Goal: Task Accomplishment & Management: Use online tool/utility

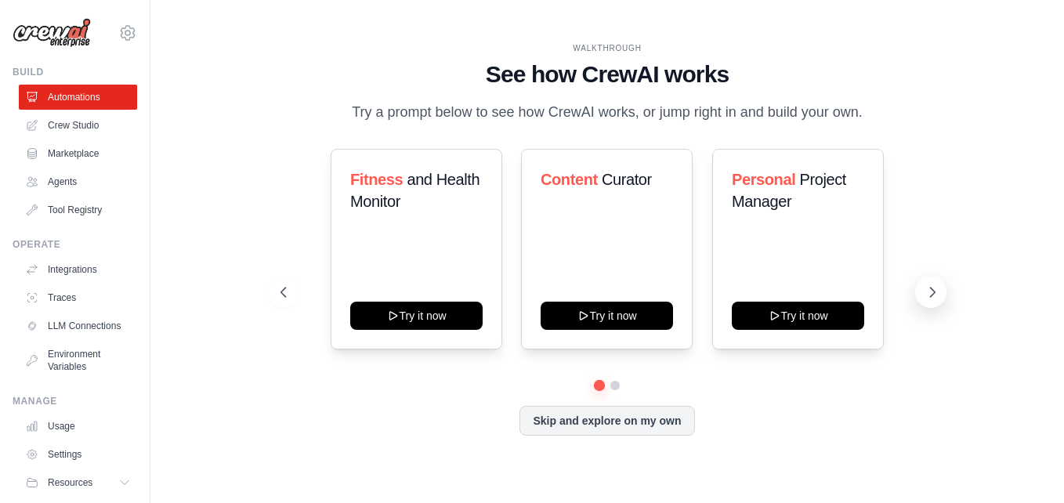
click at [928, 287] on icon at bounding box center [933, 292] width 16 height 16
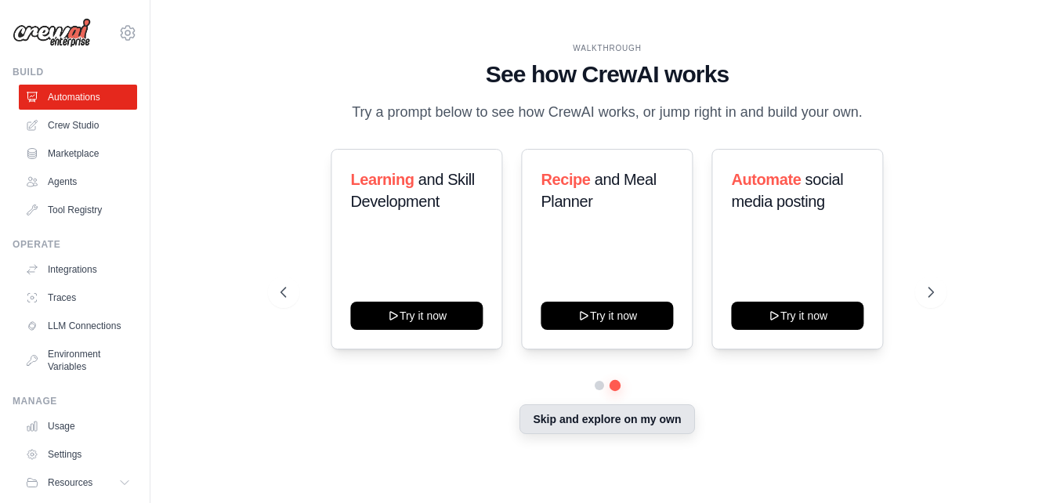
click at [640, 426] on button "Skip and explore on my own" at bounding box center [607, 419] width 175 height 30
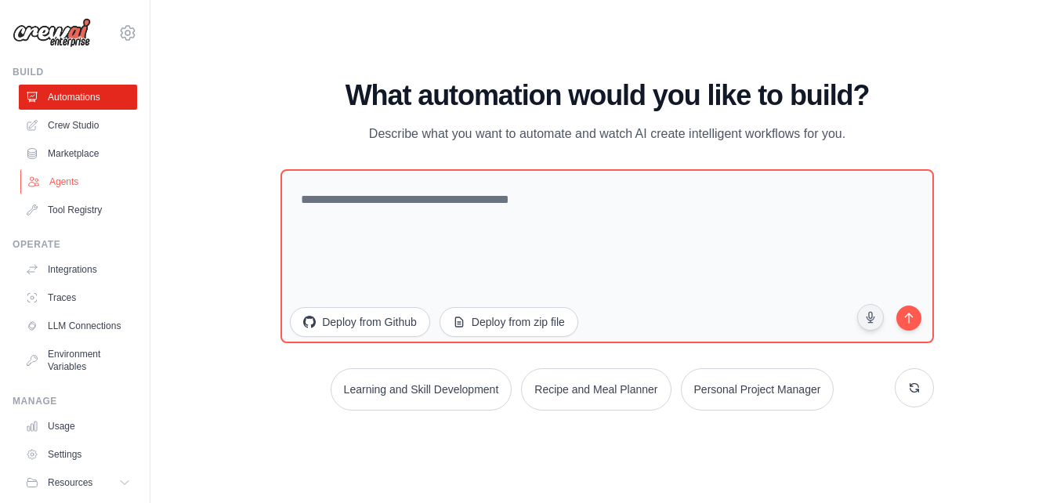
click at [41, 172] on link "Agents" at bounding box center [79, 181] width 118 height 25
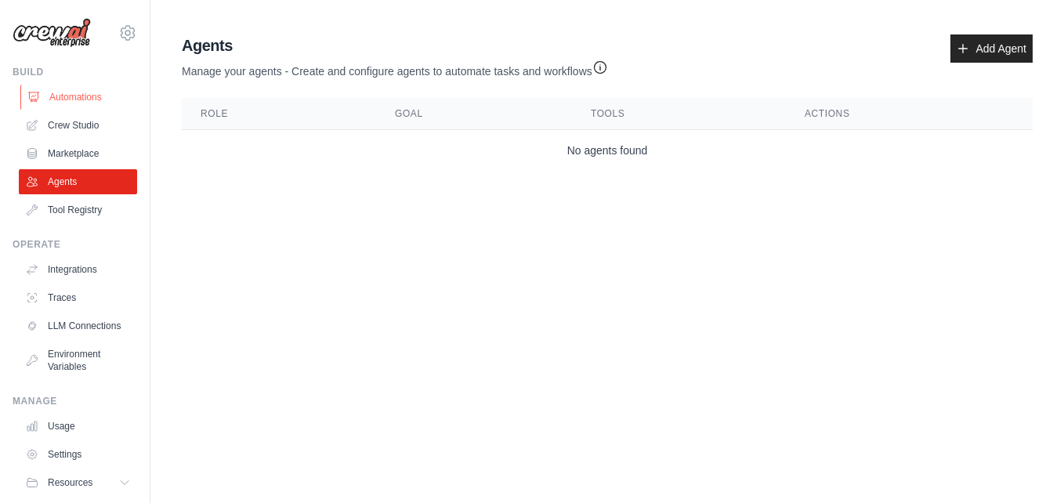
click at [82, 100] on link "Automations" at bounding box center [79, 97] width 118 height 25
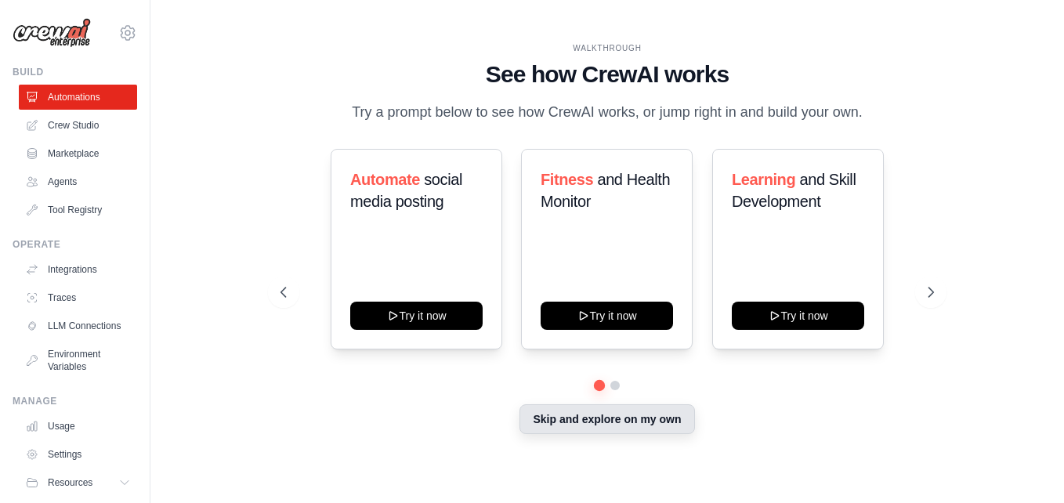
click at [602, 419] on button "Skip and explore on my own" at bounding box center [607, 419] width 175 height 30
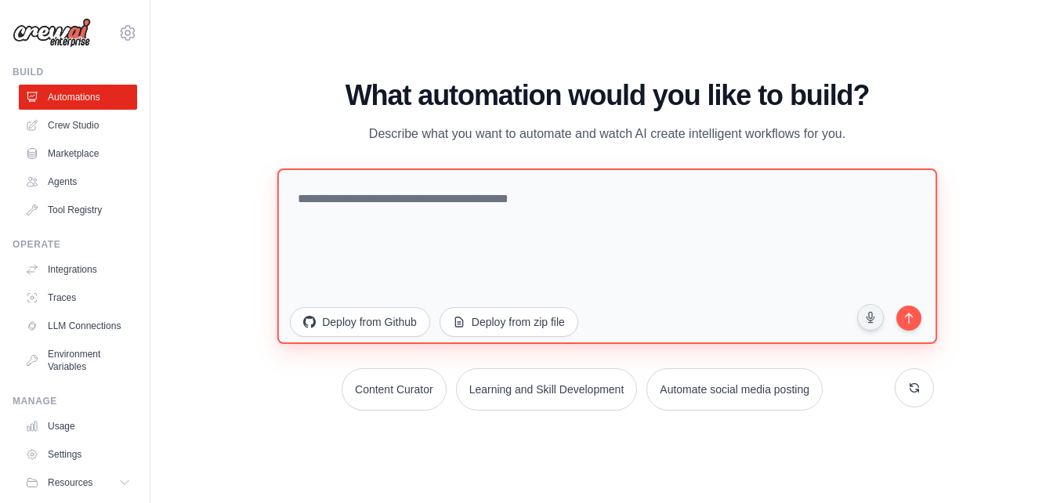
click at [483, 232] on textarea at bounding box center [607, 256] width 660 height 176
click at [651, 229] on textarea at bounding box center [607, 256] width 660 height 176
paste textarea "**********"
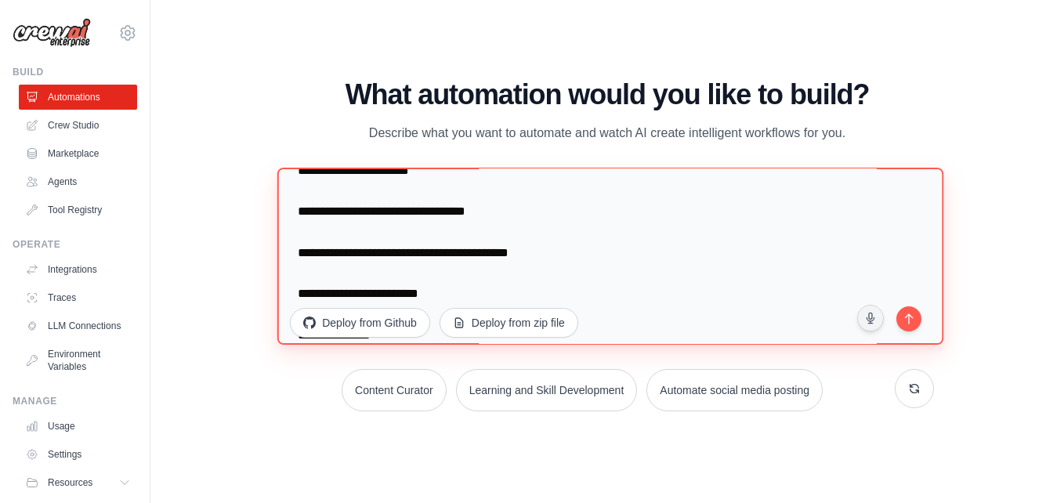
scroll to position [2432, 0]
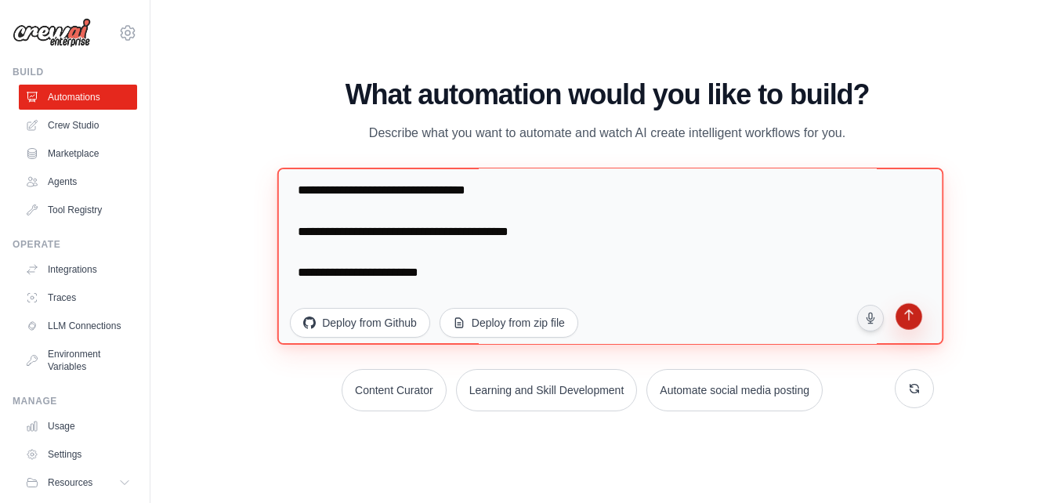
type textarea "**********"
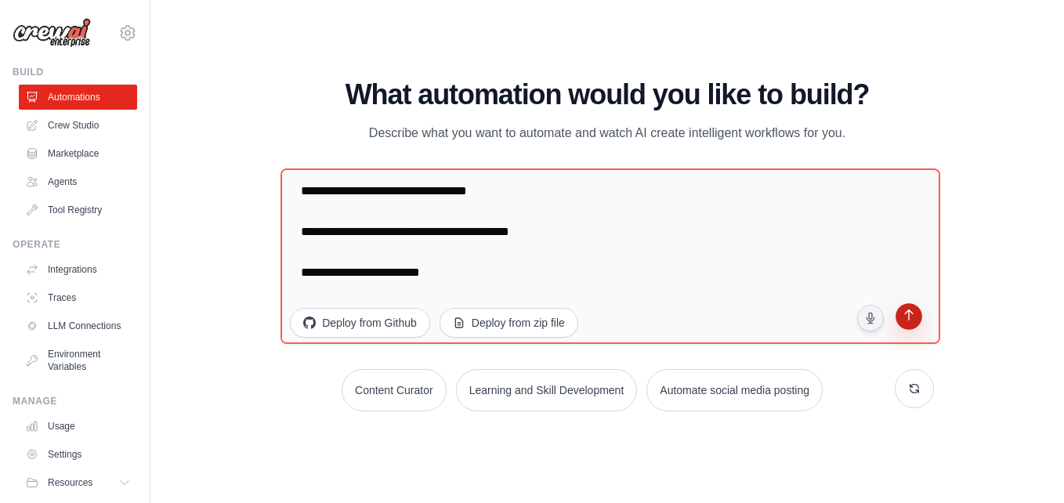
click at [918, 315] on button "submit" at bounding box center [909, 319] width 30 height 30
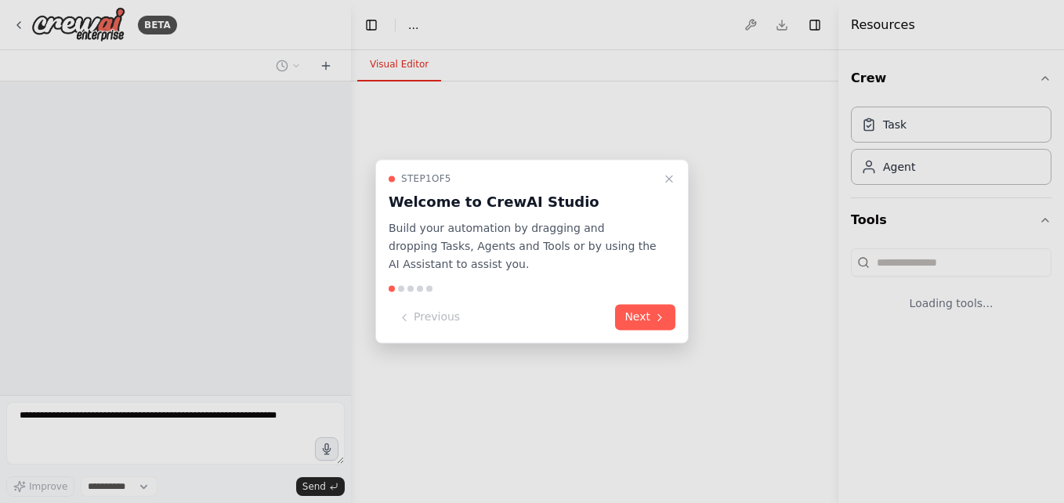
select select "****"
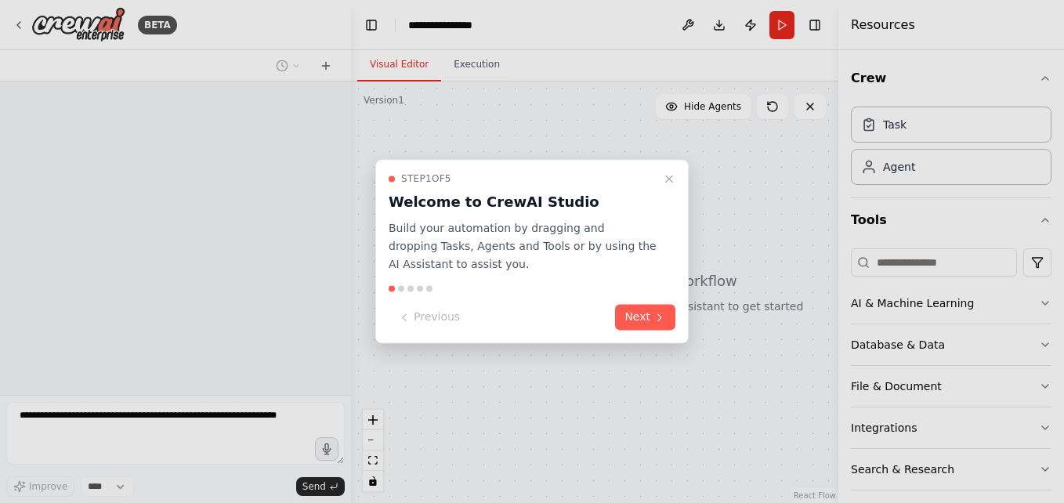
scroll to position [865, 0]
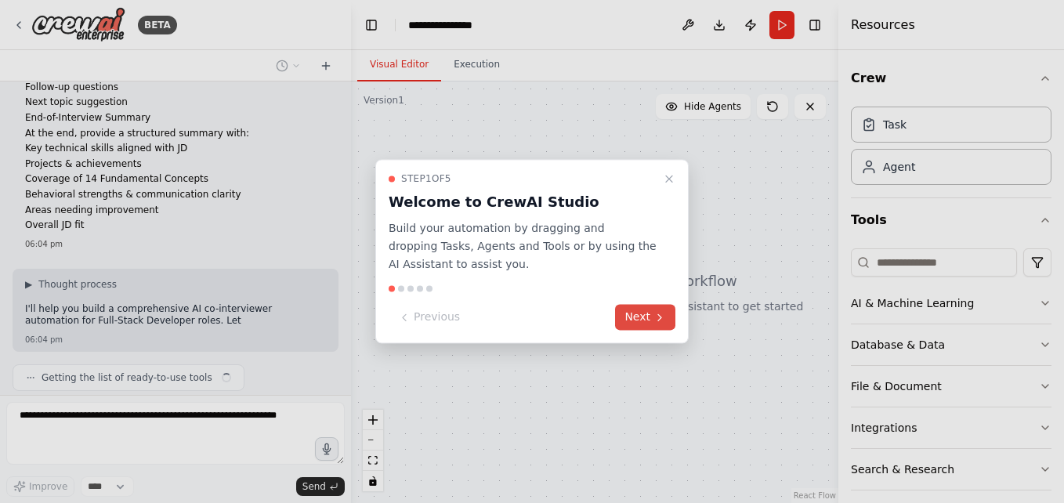
click at [637, 308] on button "Next" at bounding box center [645, 318] width 60 height 26
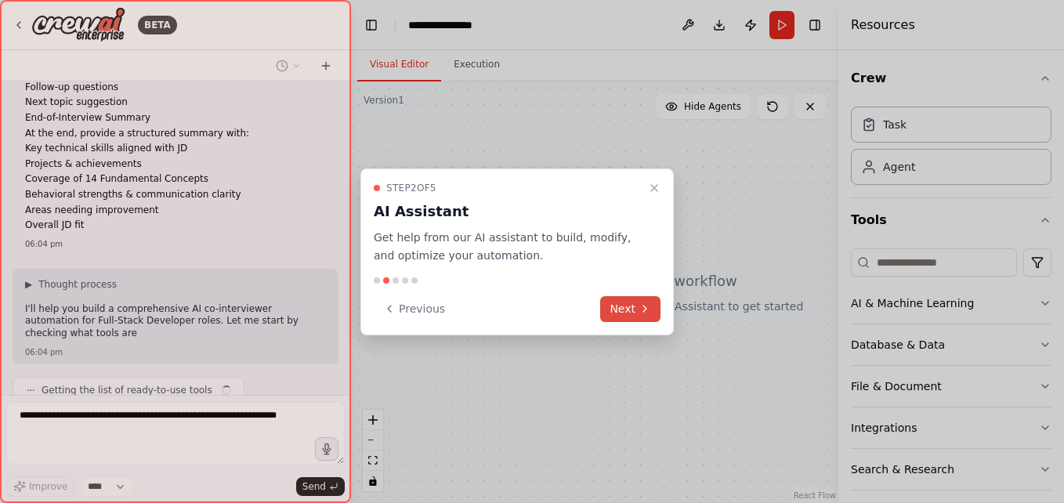
scroll to position [1012, 0]
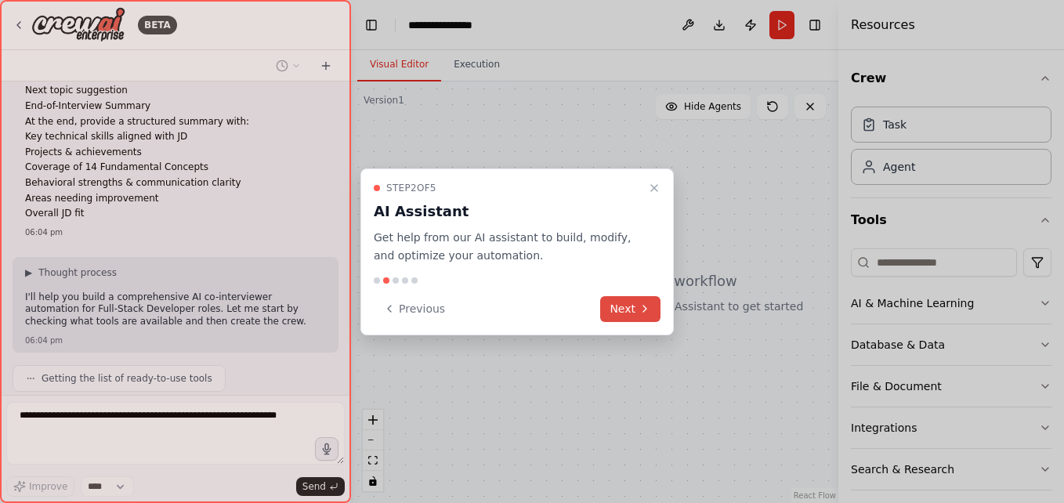
click at [637, 308] on button "Next" at bounding box center [630, 309] width 60 height 26
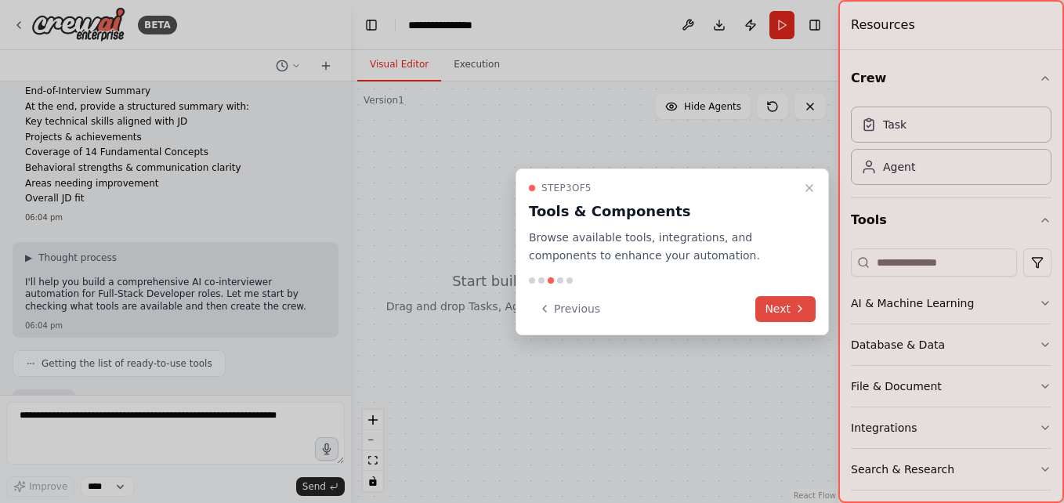
click at [797, 304] on icon at bounding box center [800, 308] width 13 height 13
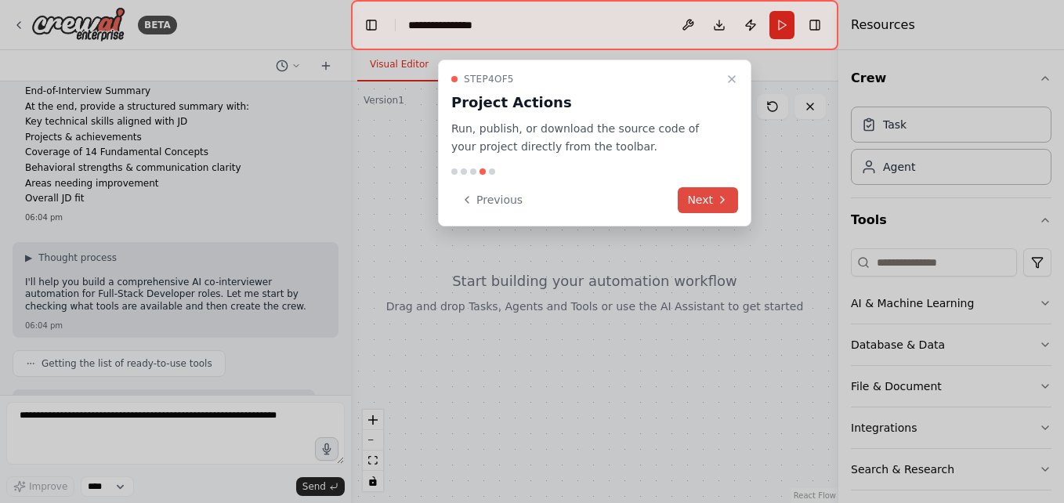
scroll to position [1119, 0]
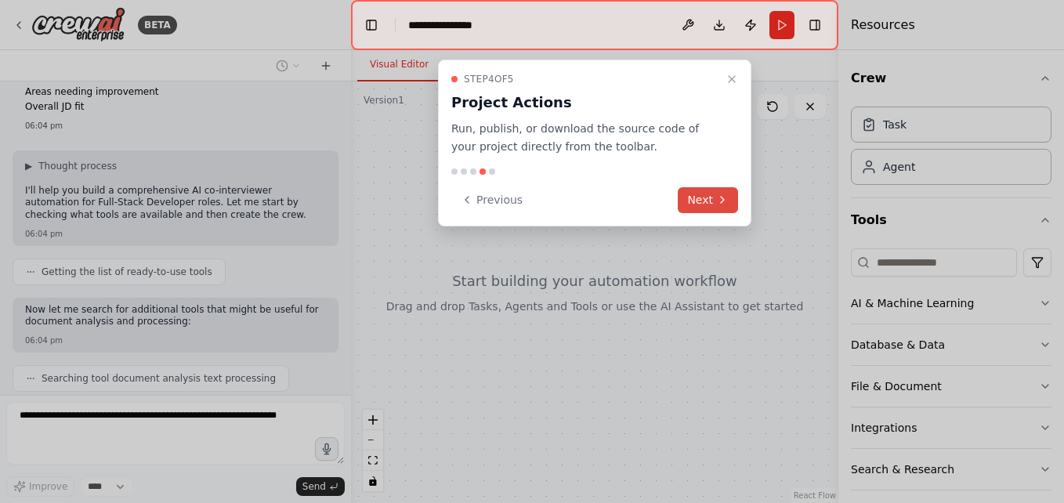
click at [720, 195] on icon at bounding box center [722, 200] width 13 height 13
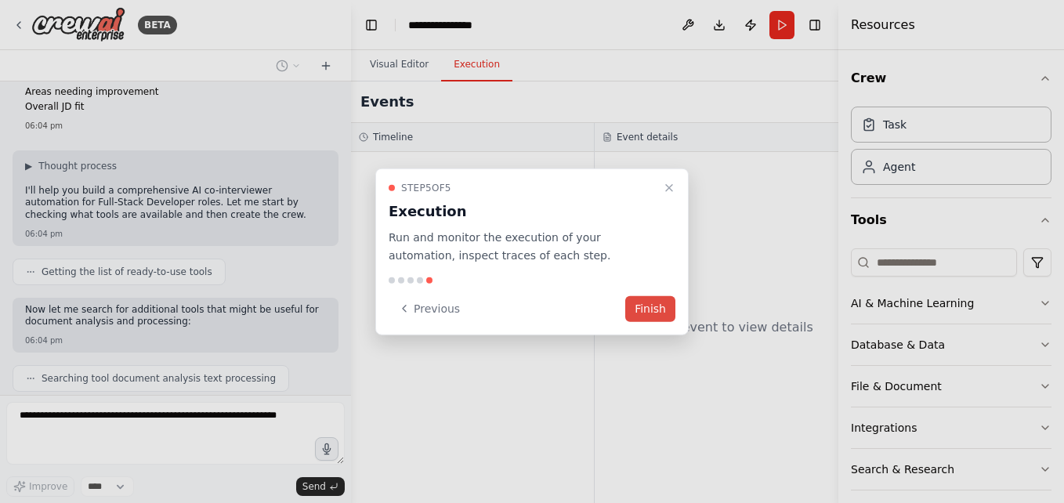
click at [657, 313] on button "Finish" at bounding box center [650, 308] width 50 height 26
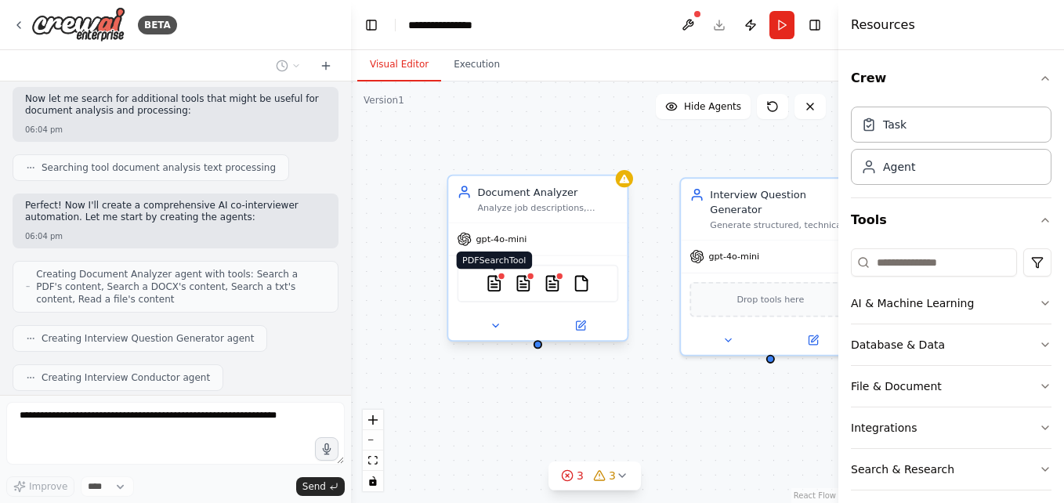
scroll to position [1369, 0]
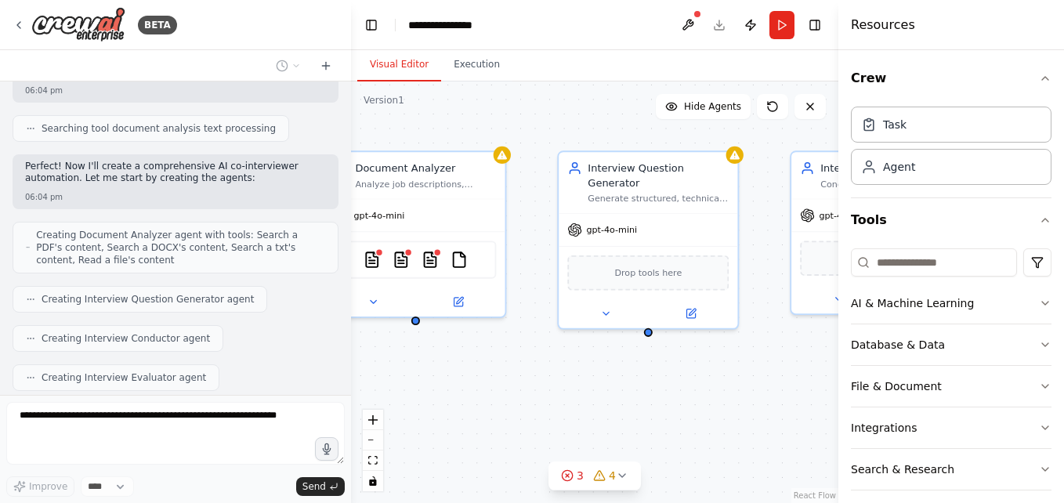
drag, startPoint x: 710, startPoint y: 368, endPoint x: 588, endPoint y: 341, distance: 125.1
click at [588, 341] on div "Document Analyzer Analyze job descriptions, resumes, and extract key technical …" at bounding box center [594, 292] width 487 height 422
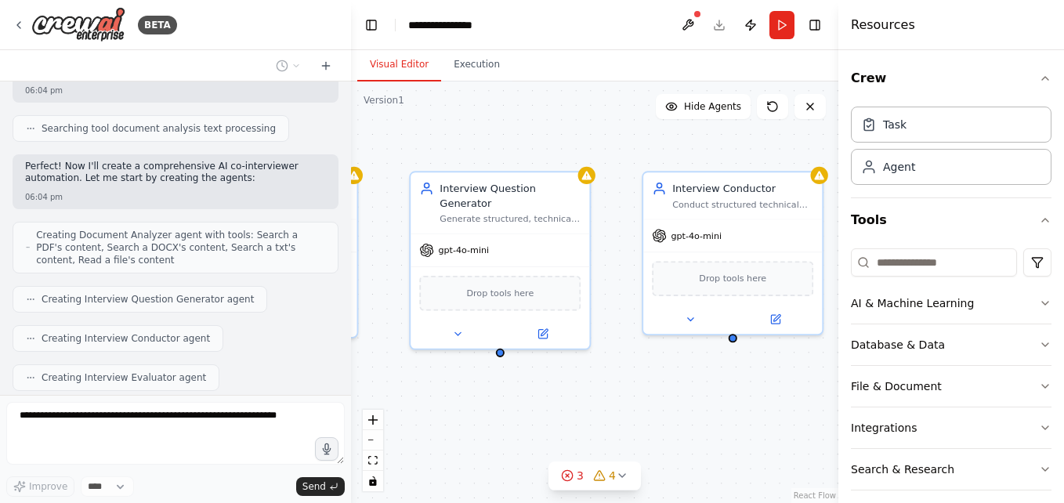
drag, startPoint x: 770, startPoint y: 353, endPoint x: 590, endPoint y: 373, distance: 181.4
click at [590, 373] on div "Document Analyzer Analyze job descriptions, resumes, and extract key technical …" at bounding box center [594, 292] width 487 height 422
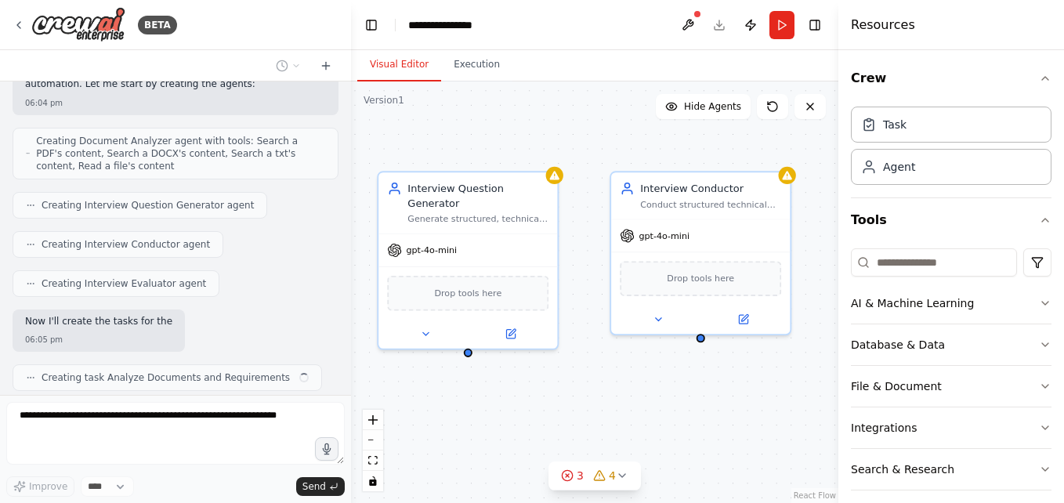
scroll to position [1463, 0]
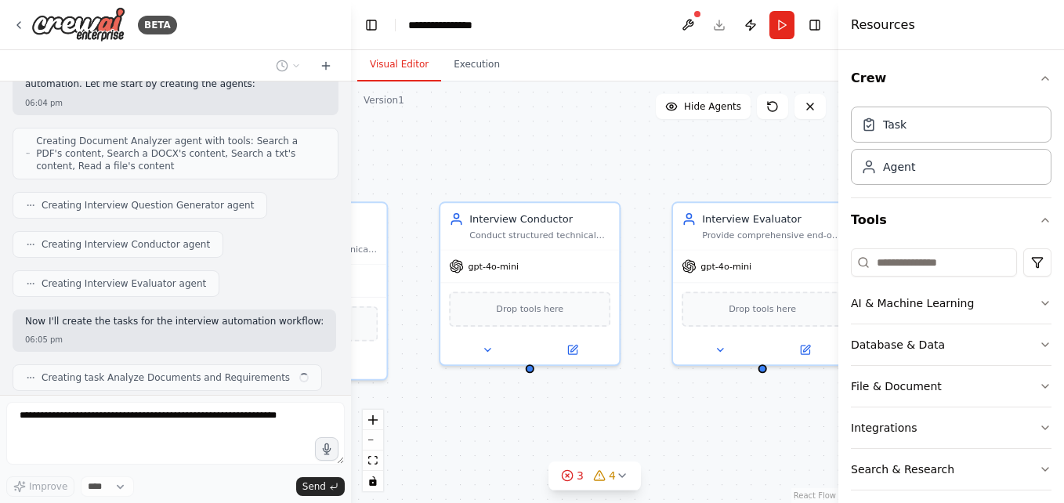
drag, startPoint x: 639, startPoint y: 379, endPoint x: 469, endPoint y: 410, distance: 173.5
click at [469, 410] on div ".deletable-edge-delete-btn { width: 20px; height: 20px; border: 0px solid #ffff…" at bounding box center [594, 292] width 487 height 422
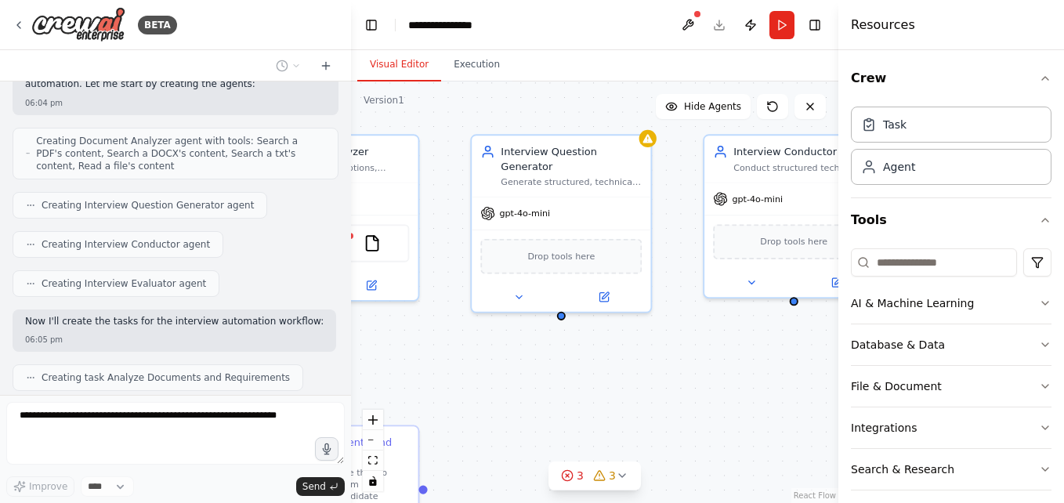
drag, startPoint x: 496, startPoint y: 449, endPoint x: 770, endPoint y: 379, distance: 283.0
click at [770, 379] on div ".deletable-edge-delete-btn { width: 20px; height: 20px; border: 0px solid #ffff…" at bounding box center [594, 292] width 487 height 422
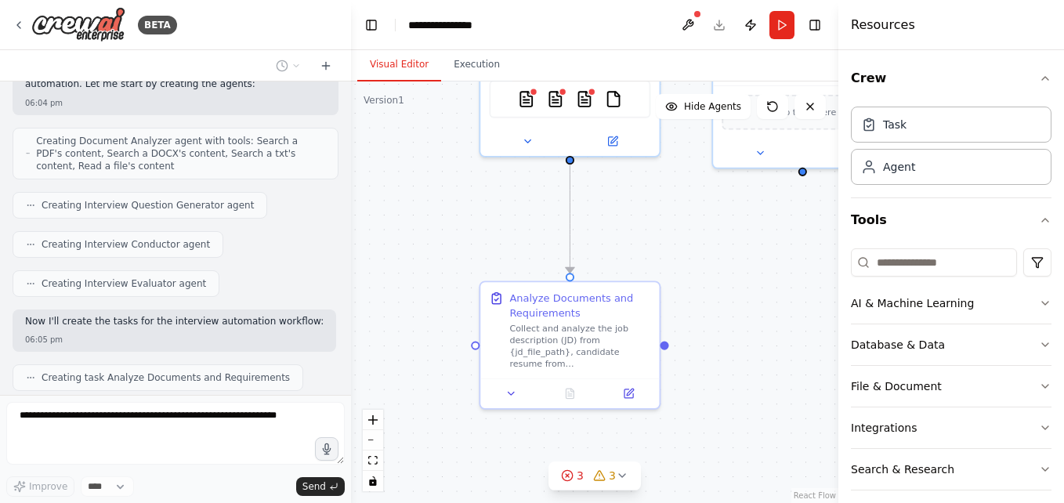
drag, startPoint x: 487, startPoint y: 359, endPoint x: 700, endPoint y: 226, distance: 250.7
click at [700, 226] on div ".deletable-edge-delete-btn { width: 20px; height: 20px; border: 0px solid #ffff…" at bounding box center [594, 292] width 487 height 422
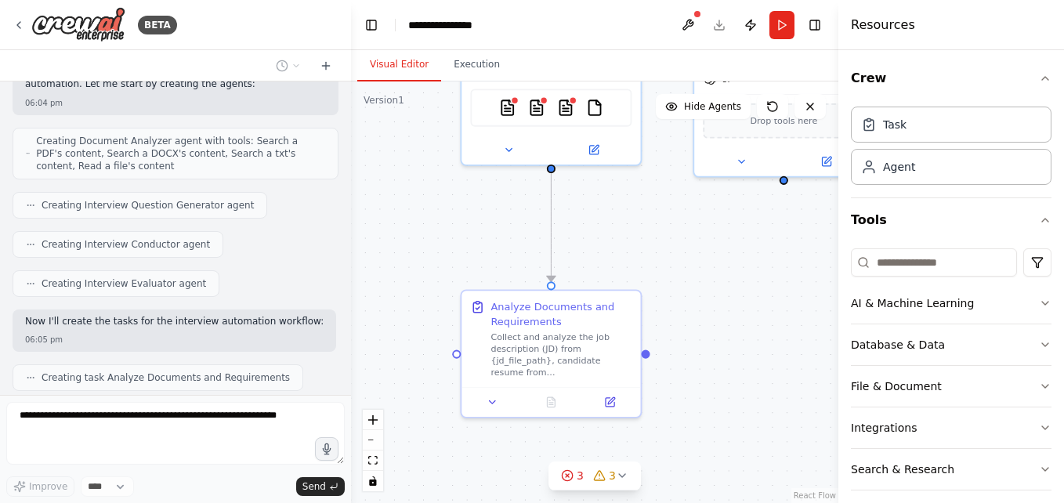
scroll to position [1502, 0]
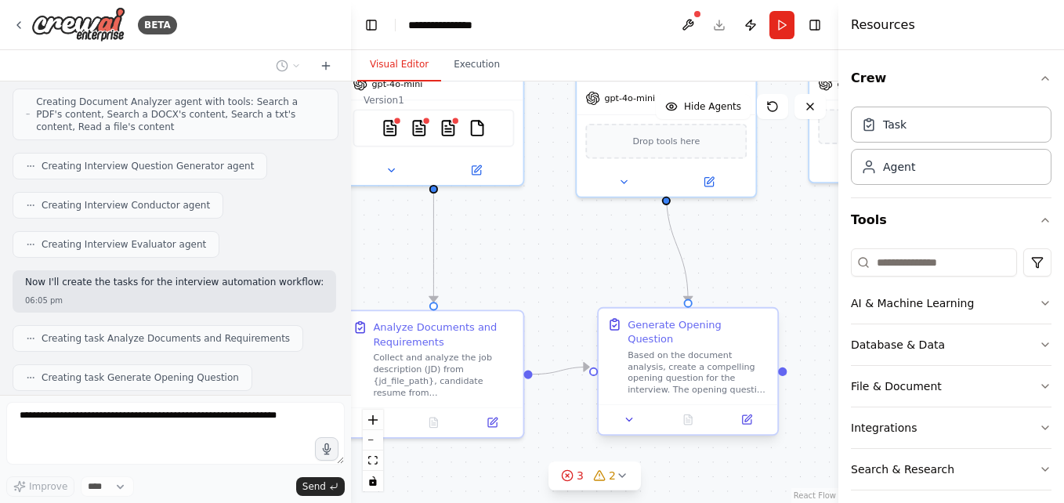
drag, startPoint x: 731, startPoint y: 317, endPoint x: 614, endPoint y: 338, distance: 119.3
click at [614, 338] on div ".deletable-edge-delete-btn { width: 20px; height: 20px; border: 0px solid #ffff…" at bounding box center [594, 292] width 487 height 422
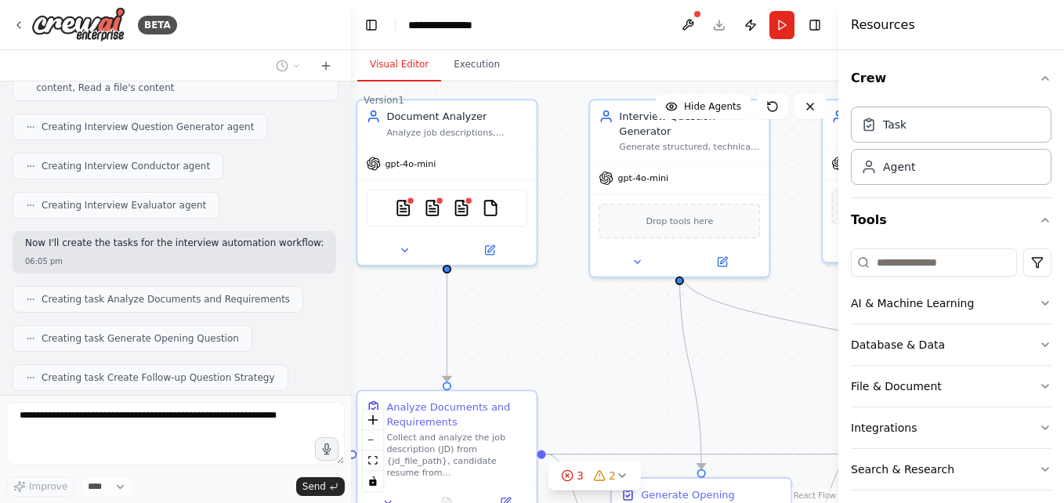
drag, startPoint x: 563, startPoint y: 283, endPoint x: 578, endPoint y: 366, distance: 84.5
click at [578, 366] on div ".deletable-edge-delete-btn { width: 20px; height: 20px; border: 0px solid #ffff…" at bounding box center [594, 292] width 487 height 422
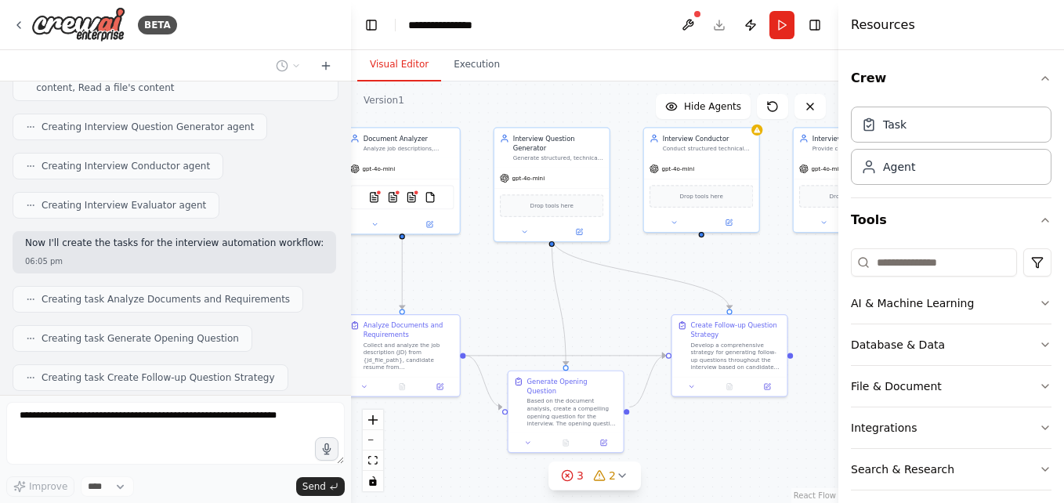
drag, startPoint x: 729, startPoint y: 353, endPoint x: 629, endPoint y: 285, distance: 120.6
click at [629, 285] on div ".deletable-edge-delete-btn { width: 20px; height: 20px; border: 0px solid #ffff…" at bounding box center [594, 292] width 487 height 422
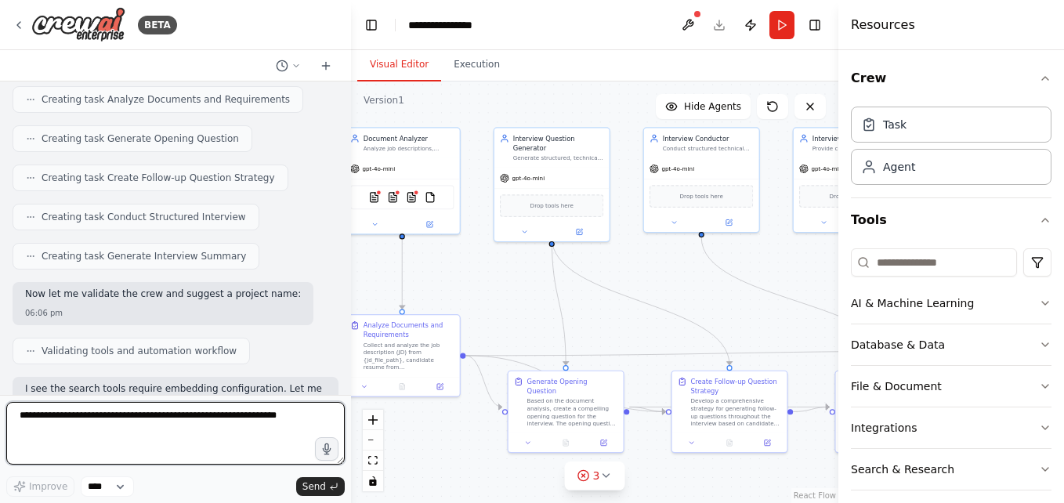
scroll to position [1753, 0]
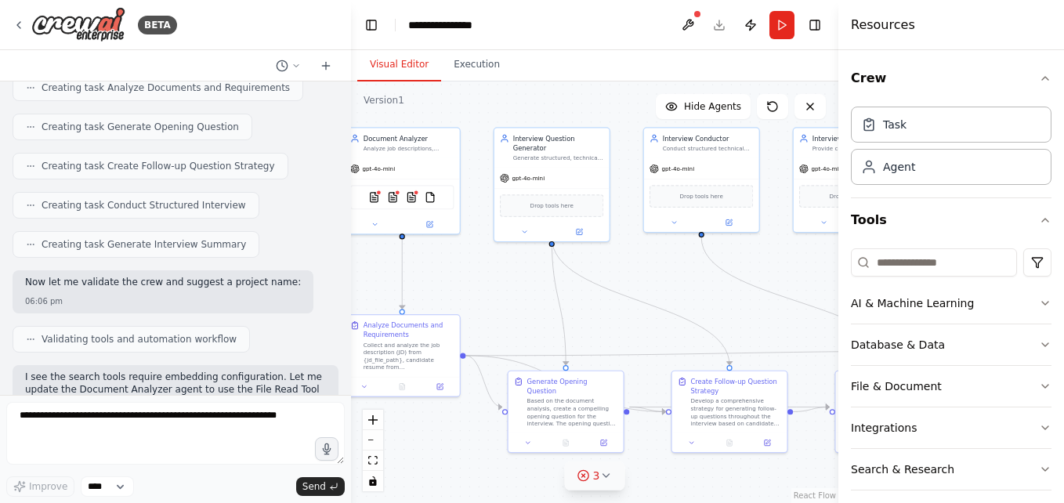
click at [607, 476] on icon at bounding box center [606, 475] width 6 height 3
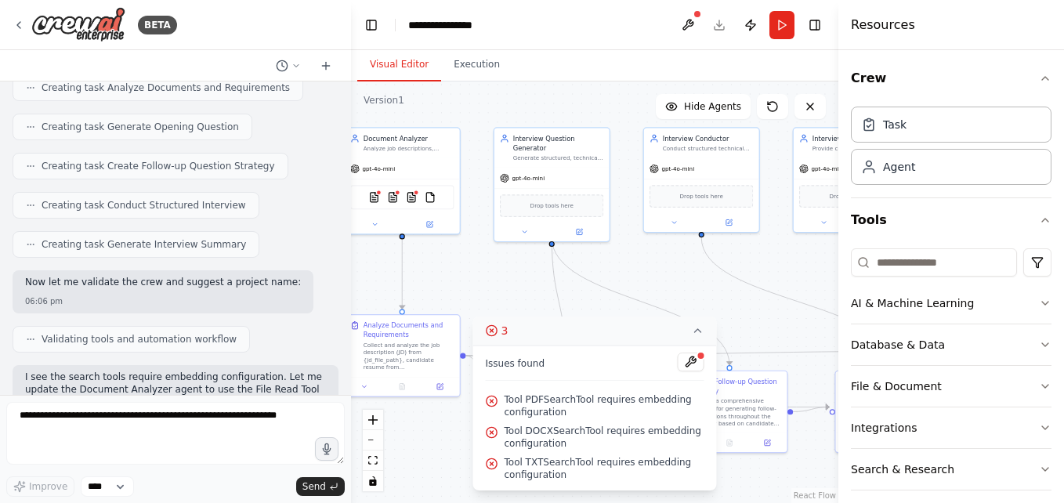
scroll to position [1889, 0]
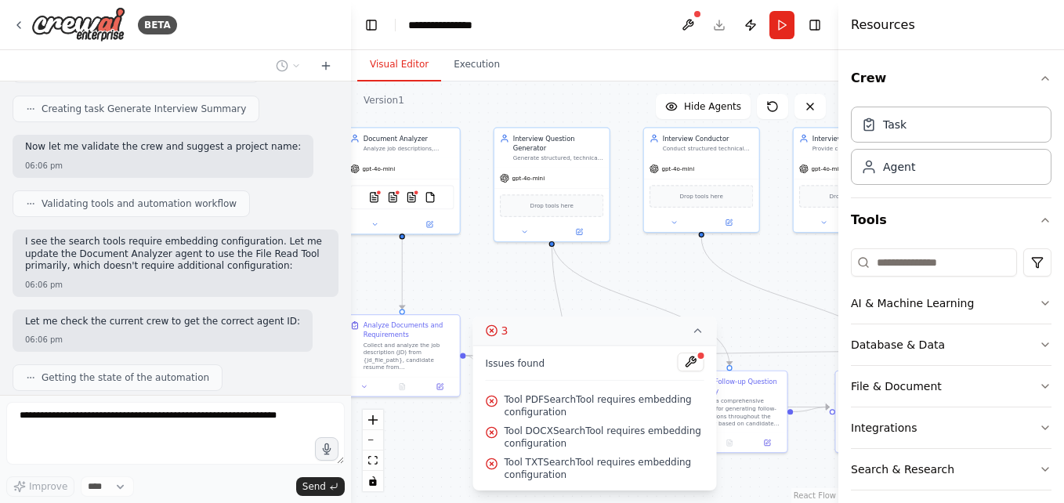
click at [445, 460] on div ".deletable-edge-delete-btn { width: 20px; height: 20px; border: 0px solid #ffff…" at bounding box center [594, 292] width 487 height 422
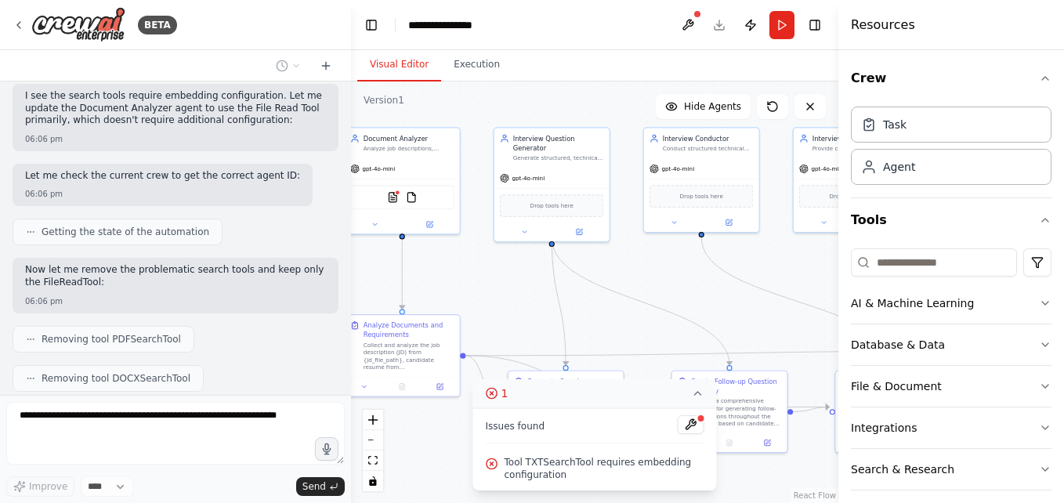
scroll to position [2073, 0]
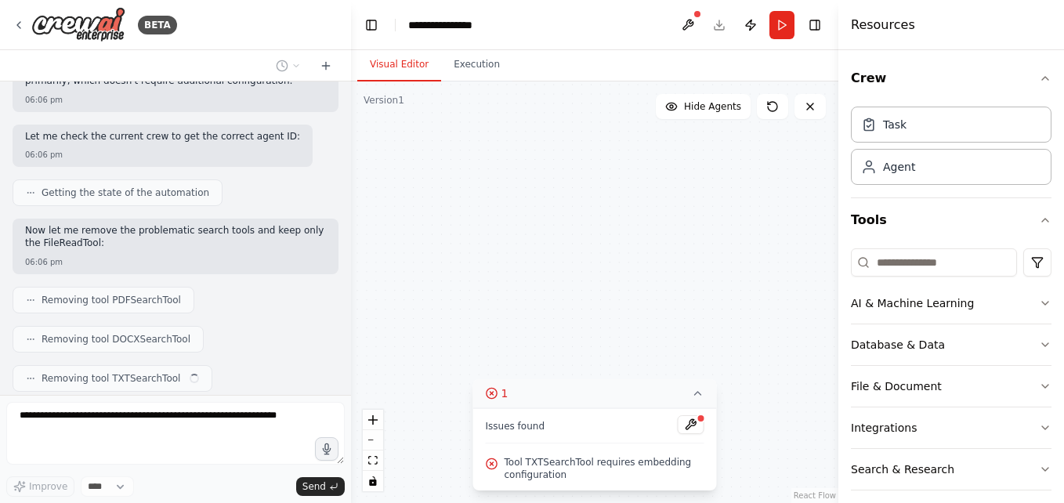
click at [697, 393] on icon at bounding box center [698, 393] width 6 height 3
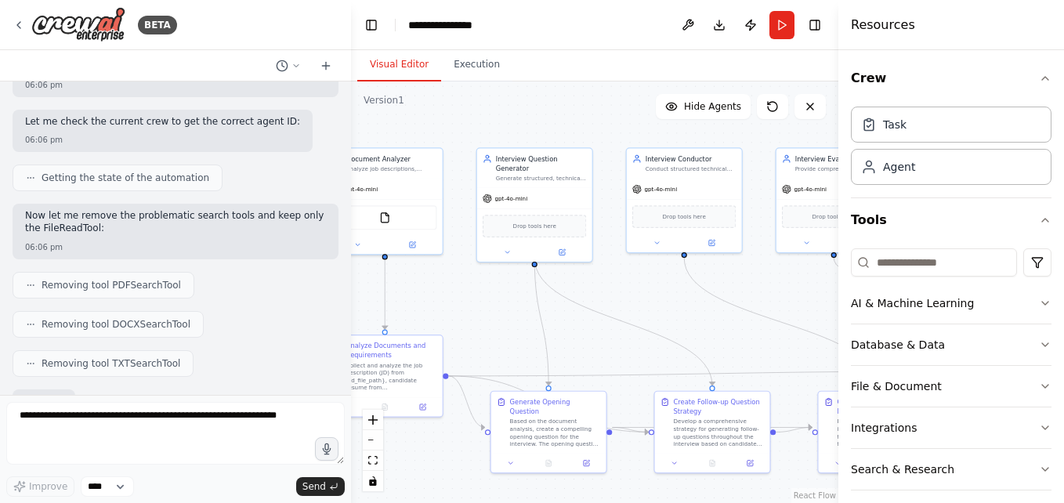
scroll to position [2168, 0]
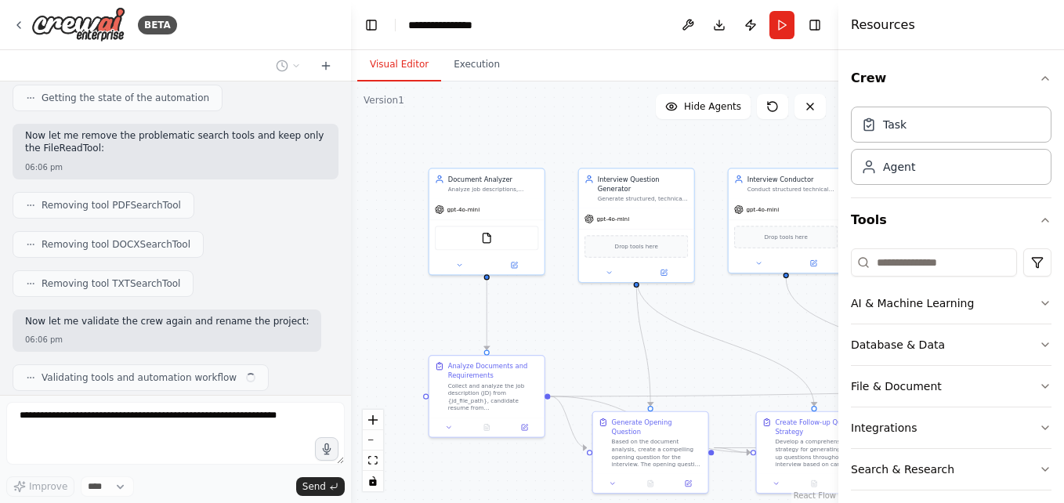
drag, startPoint x: 672, startPoint y: 279, endPoint x: 756, endPoint y: 321, distance: 94.6
click at [756, 321] on div ".deletable-edge-delete-btn { width: 20px; height: 20px; border: 0px solid #ffff…" at bounding box center [594, 292] width 487 height 422
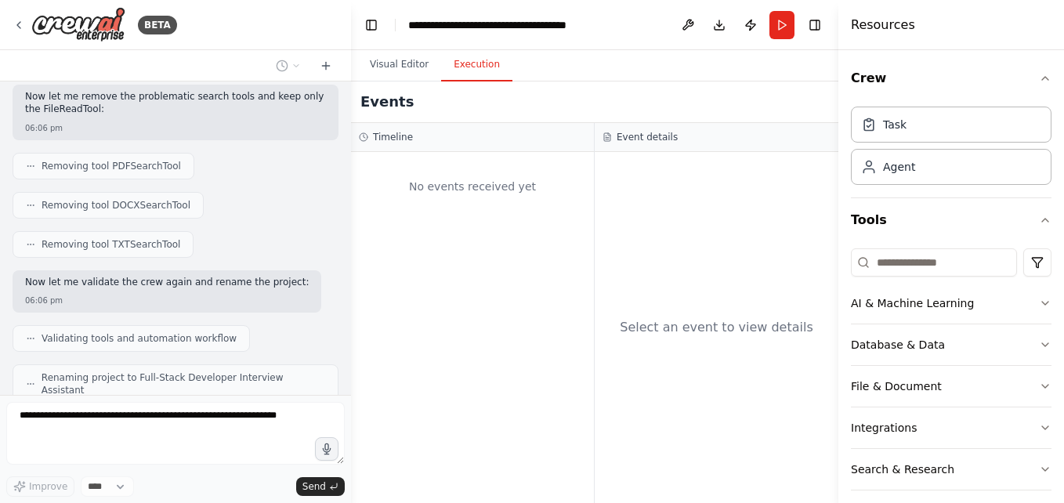
click at [479, 70] on button "Execution" at bounding box center [476, 65] width 71 height 33
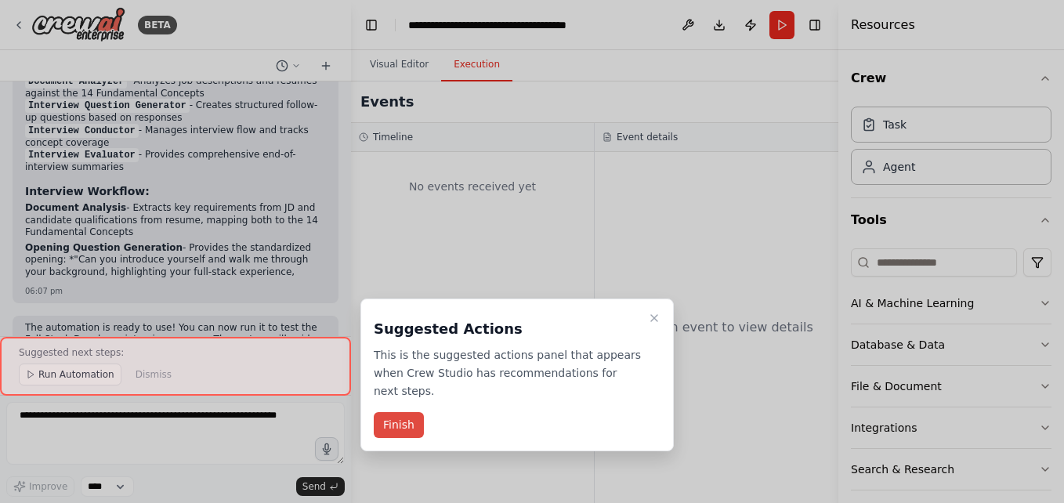
click at [402, 412] on button "Finish" at bounding box center [399, 425] width 50 height 26
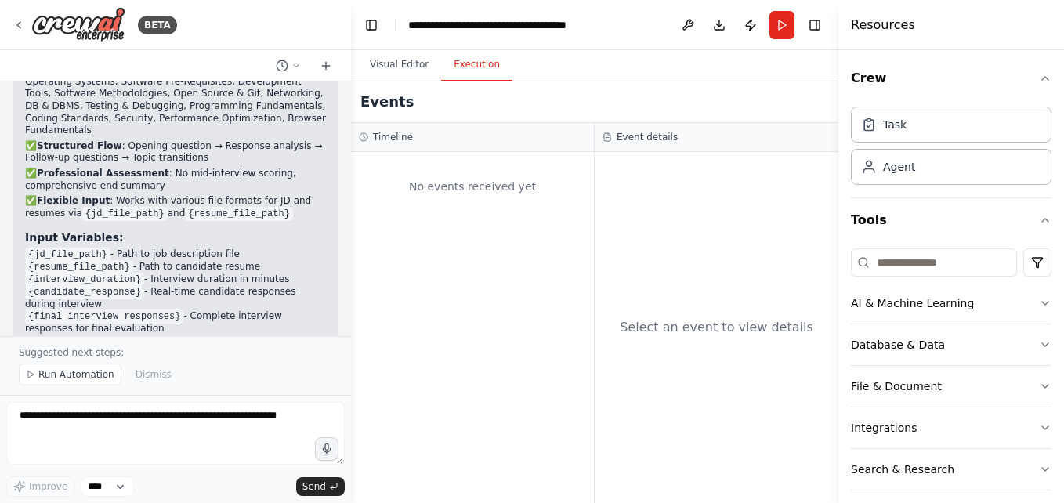
scroll to position [3021, 0]
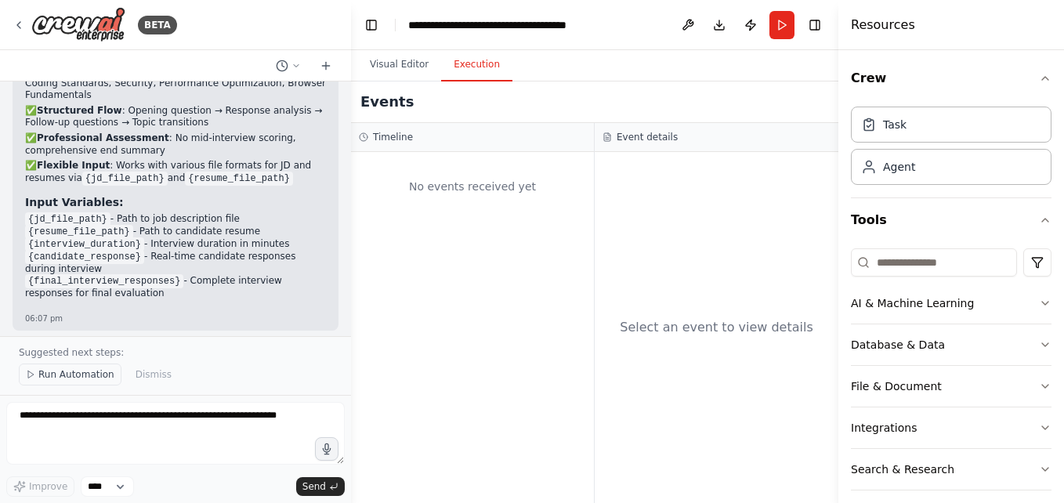
click at [82, 371] on span "Run Automation" at bounding box center [76, 374] width 76 height 13
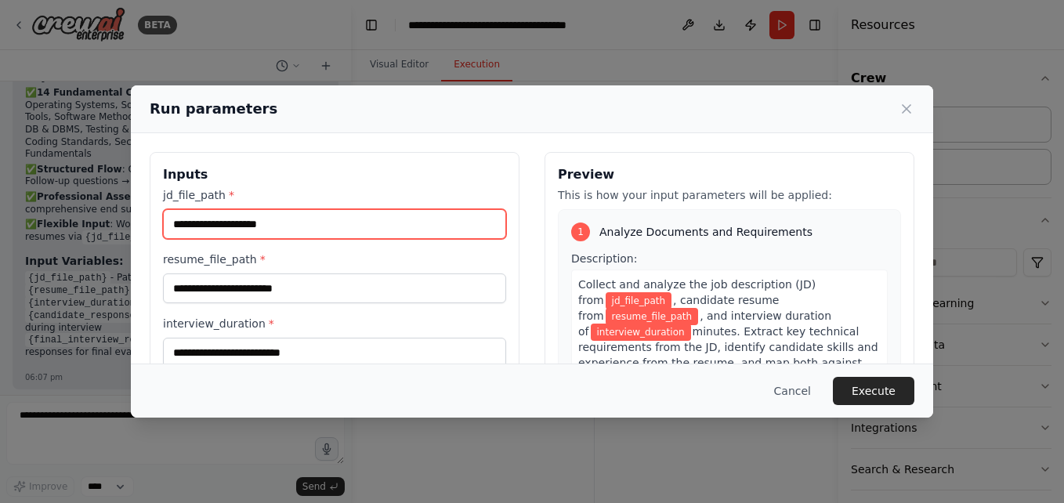
click at [263, 226] on input "jd_file_path *" at bounding box center [334, 224] width 343 height 30
paste input "**********"
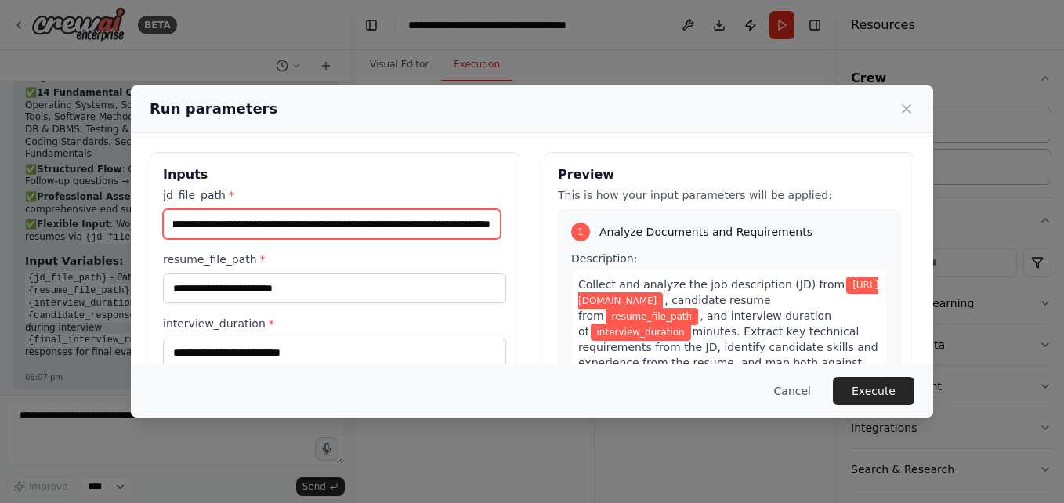
type input "**********"
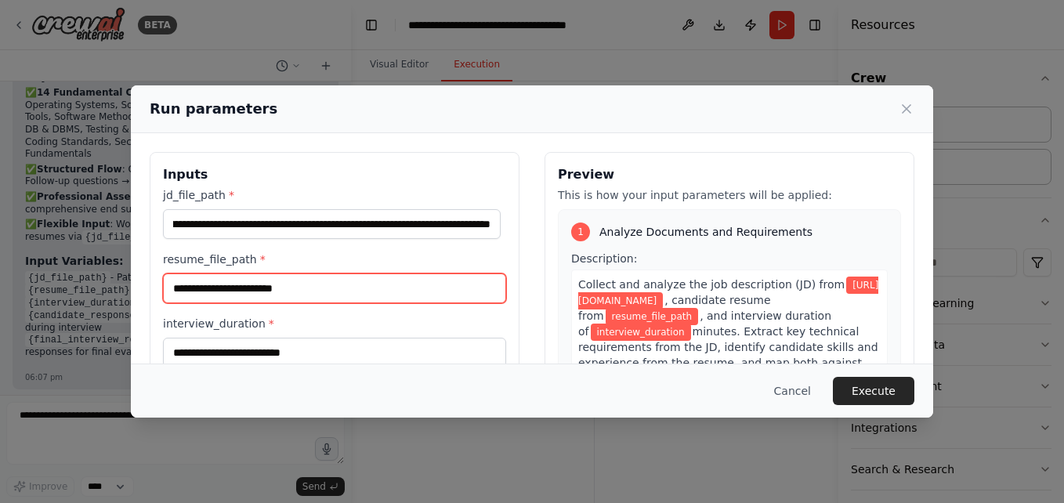
scroll to position [0, 0]
click at [252, 284] on input "resume_file_path *" at bounding box center [334, 288] width 343 height 30
paste input "**********"
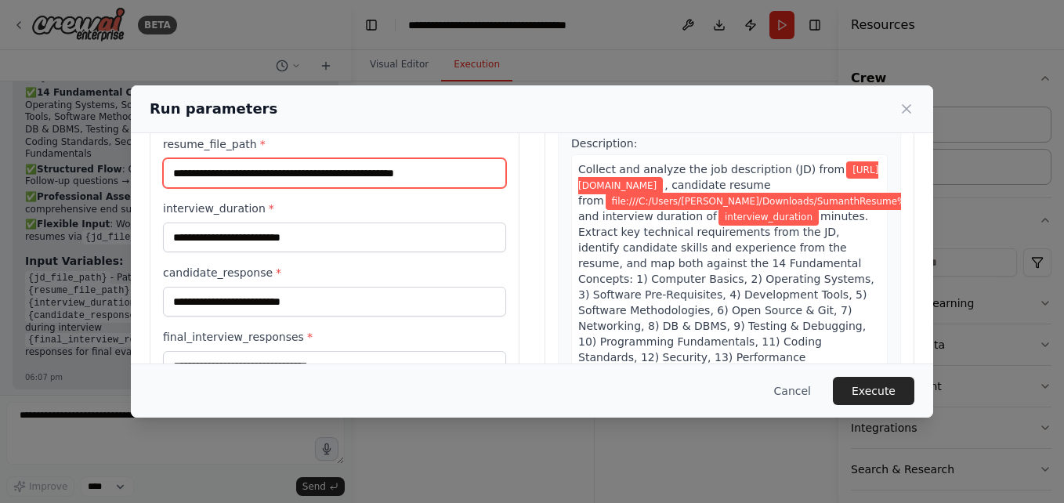
scroll to position [116, 0]
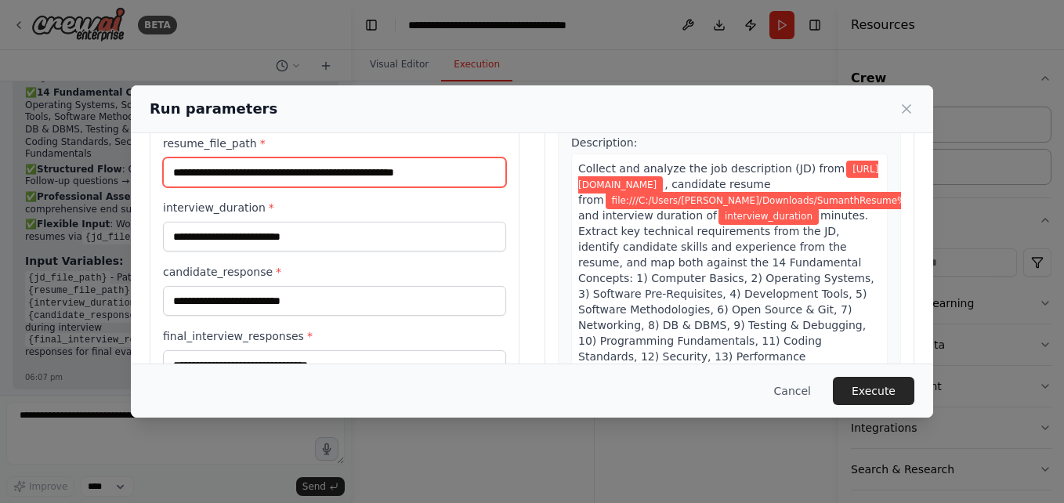
type input "**********"
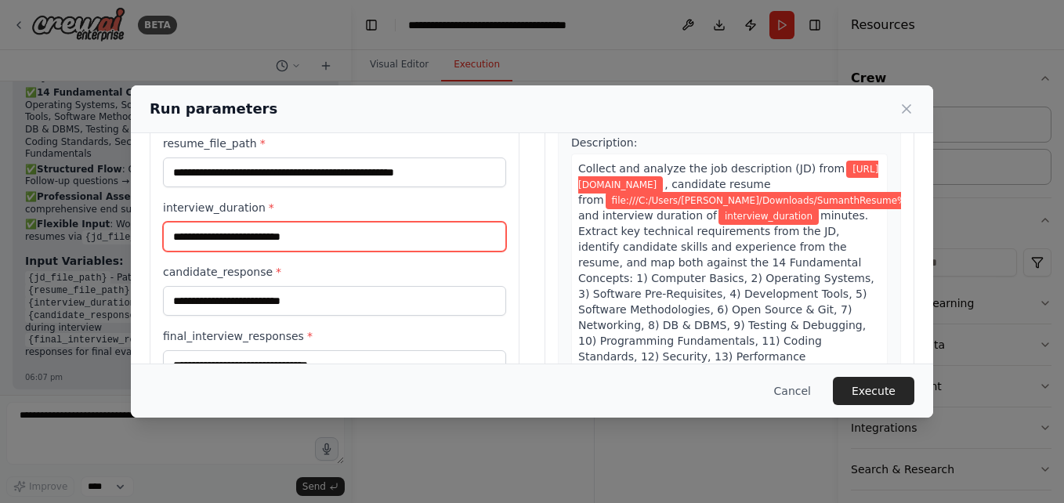
click at [263, 239] on input "interview_duration *" at bounding box center [334, 237] width 343 height 30
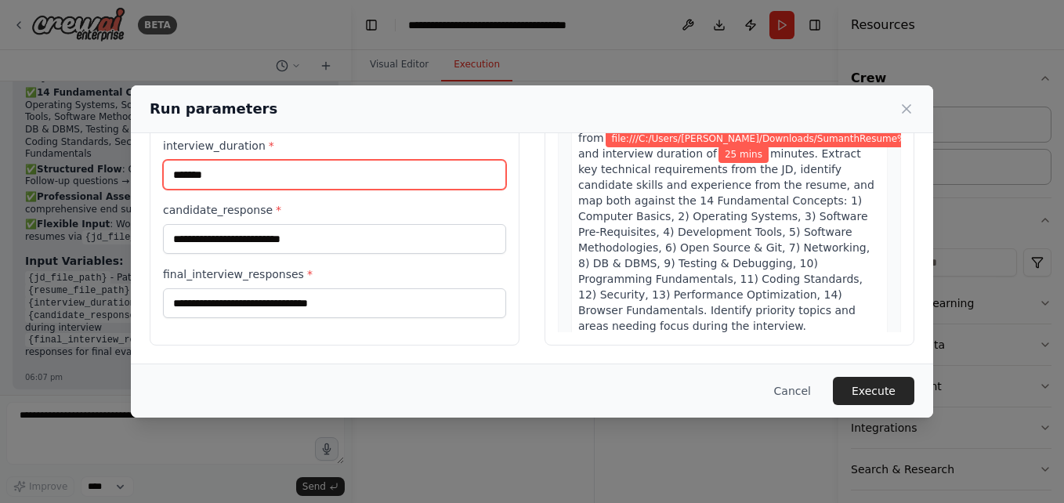
scroll to position [179, 0]
type input "*******"
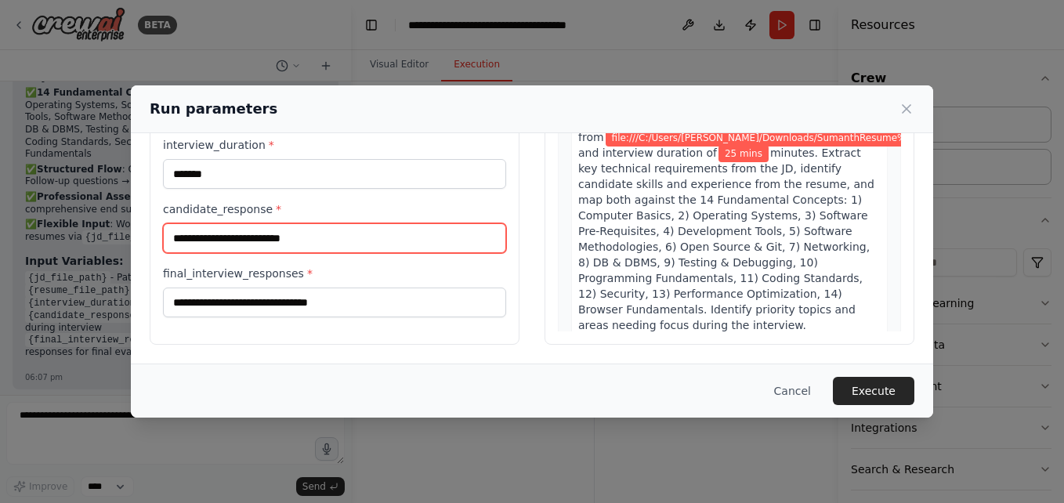
click at [364, 242] on input "candidate_response *" at bounding box center [334, 238] width 343 height 30
type input "**********"
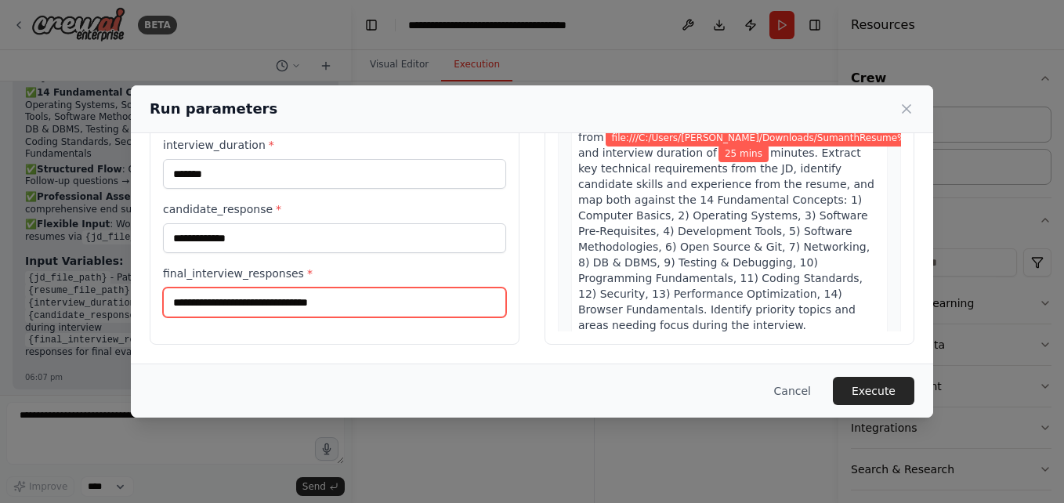
click at [314, 298] on input "final_interview_responses *" at bounding box center [334, 303] width 343 height 30
type input "**********"
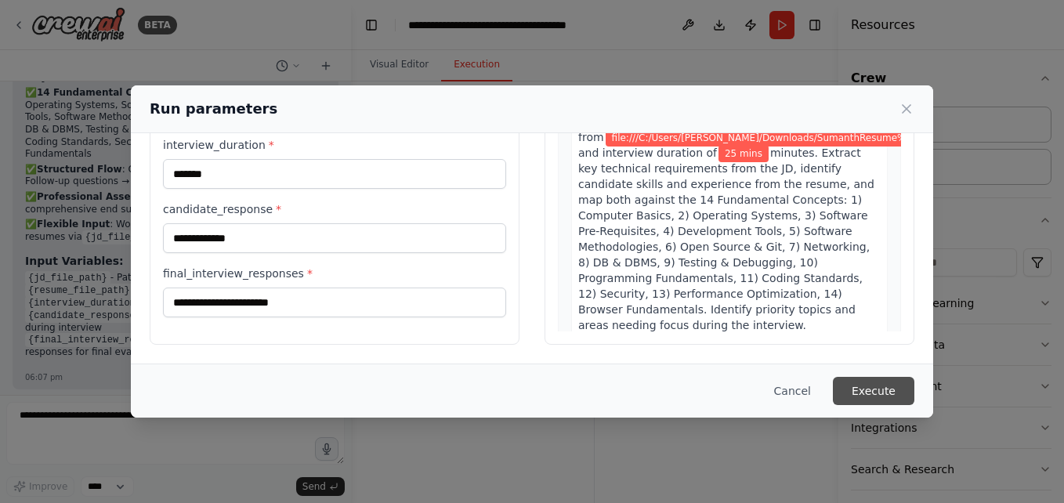
click at [886, 386] on button "Execute" at bounding box center [873, 391] width 81 height 28
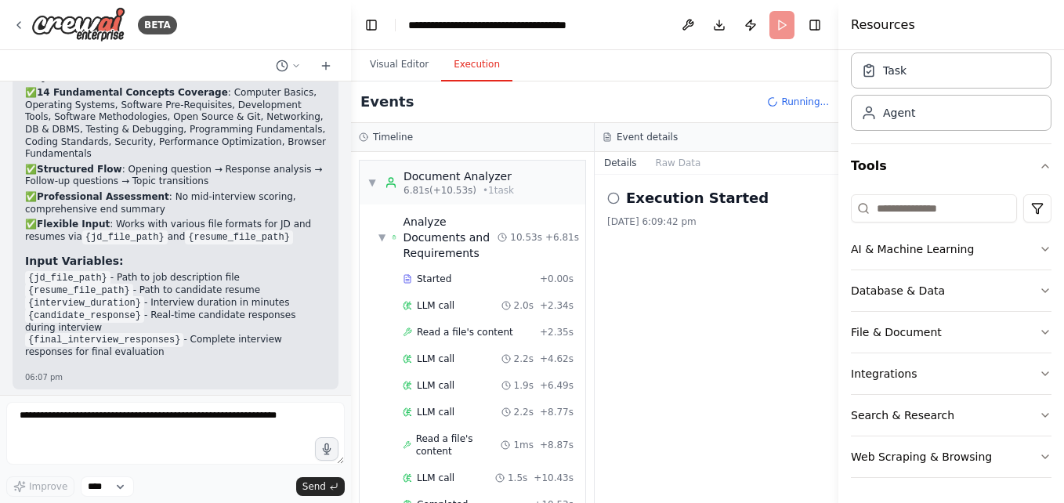
scroll to position [180, 0]
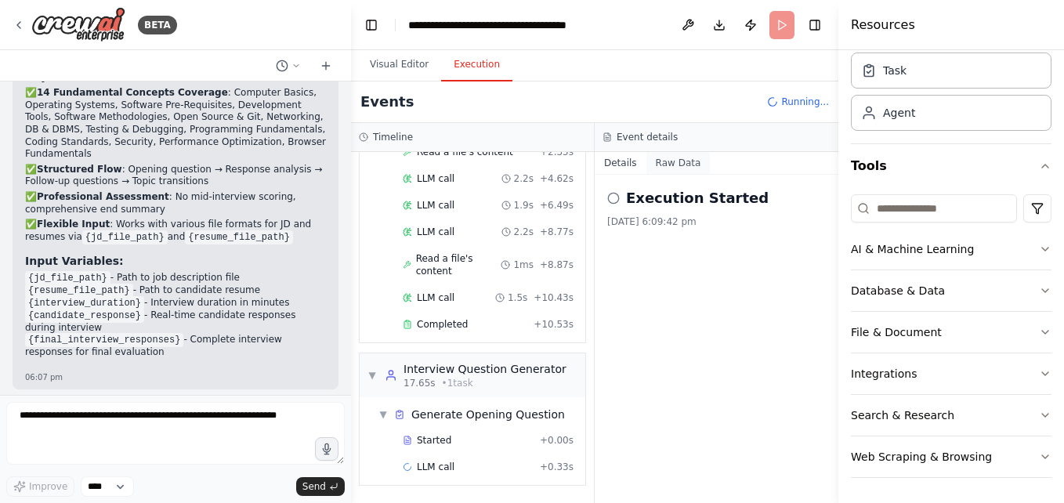
click at [675, 168] on button "Raw Data" at bounding box center [678, 163] width 64 height 22
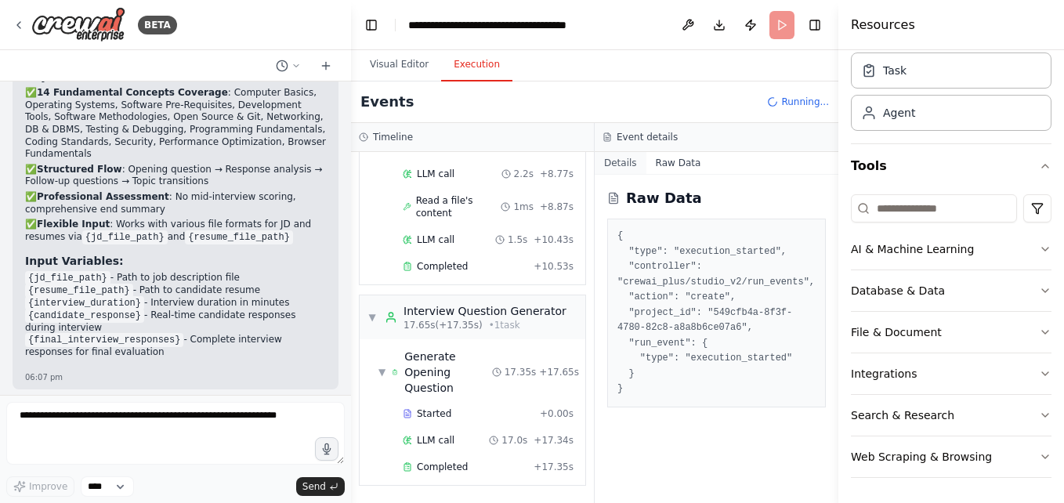
click at [618, 169] on button "Details" at bounding box center [621, 163] width 52 height 22
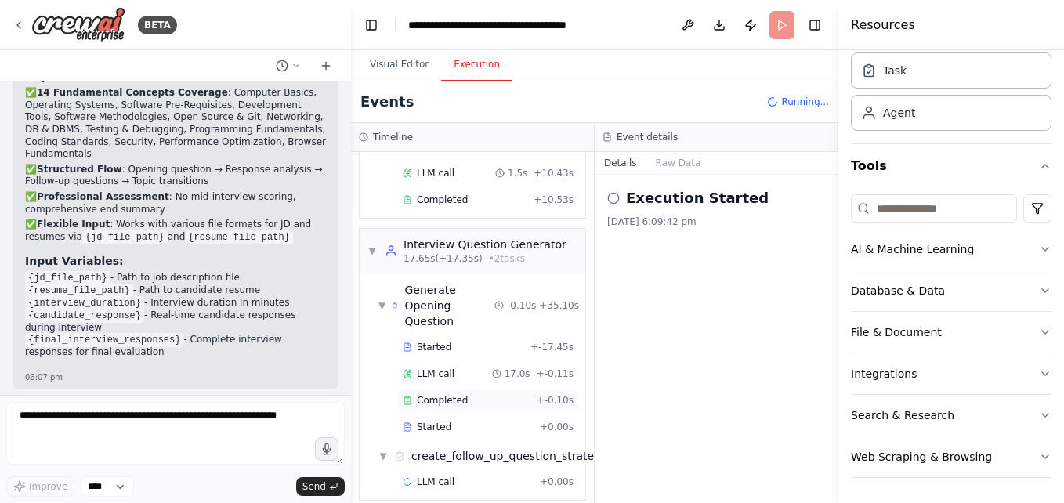
scroll to position [331, 0]
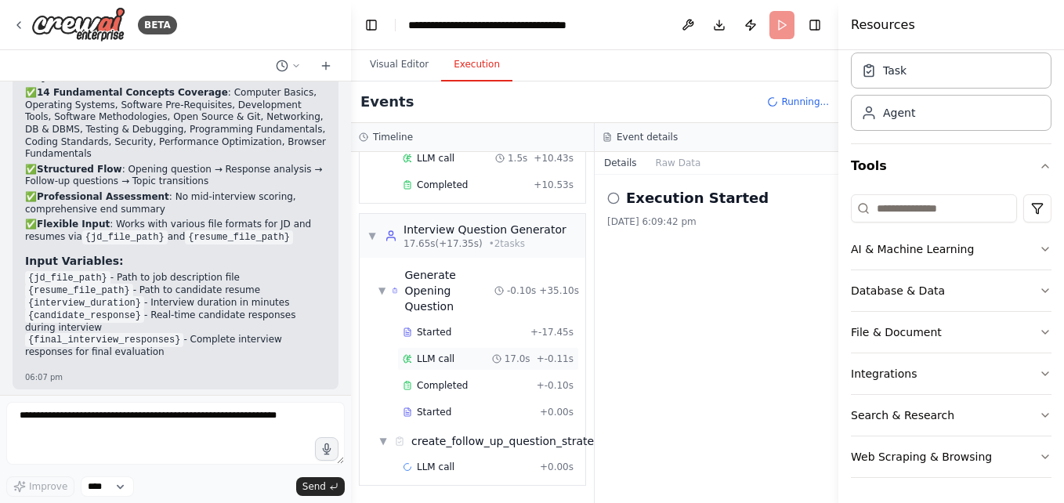
click at [426, 353] on span "LLM call" at bounding box center [436, 359] width 38 height 13
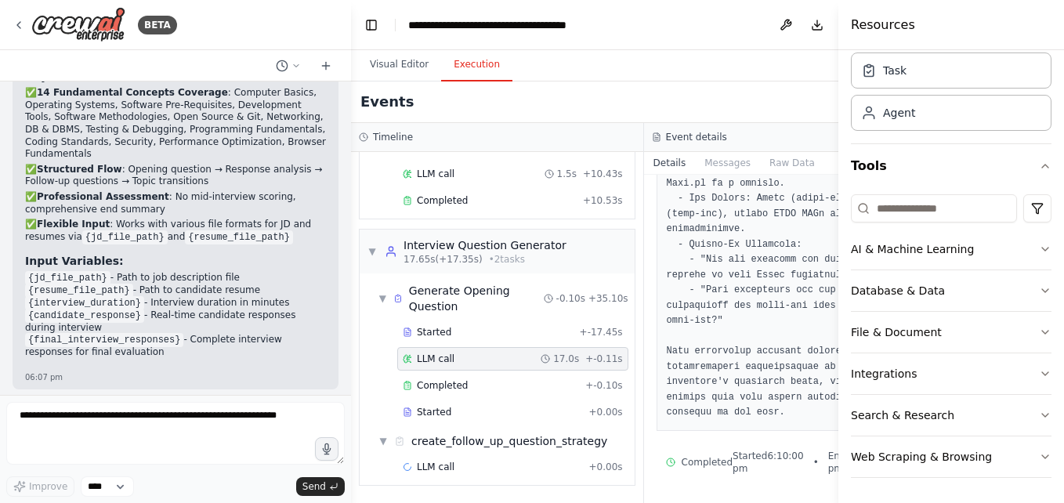
scroll to position [1335, 0]
click at [453, 379] on span "Completed" at bounding box center [442, 385] width 51 height 13
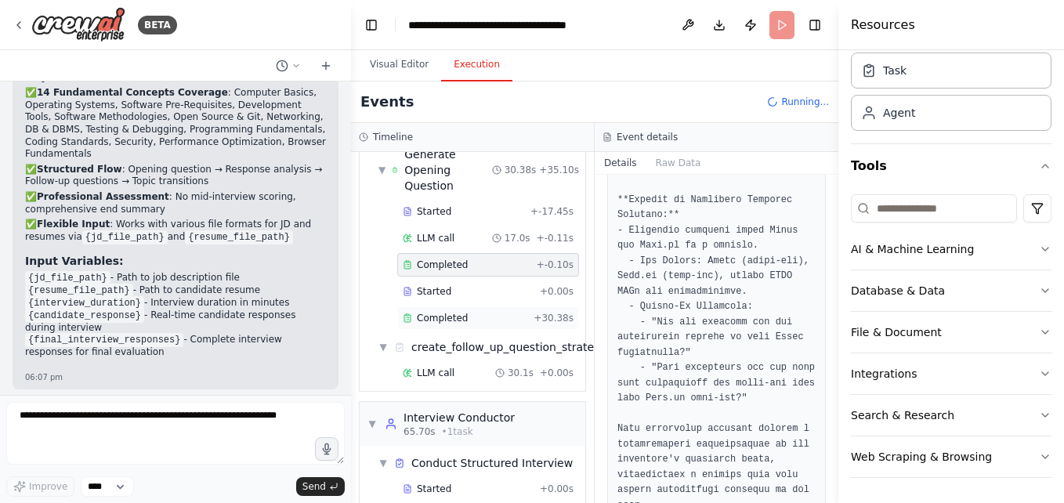
scroll to position [501, 0]
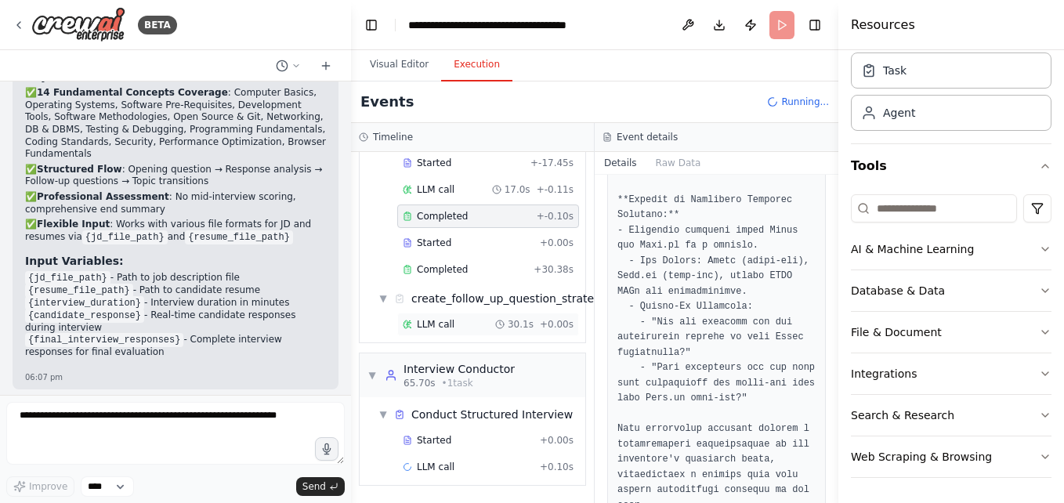
click at [438, 318] on span "LLM call" at bounding box center [436, 324] width 38 height 13
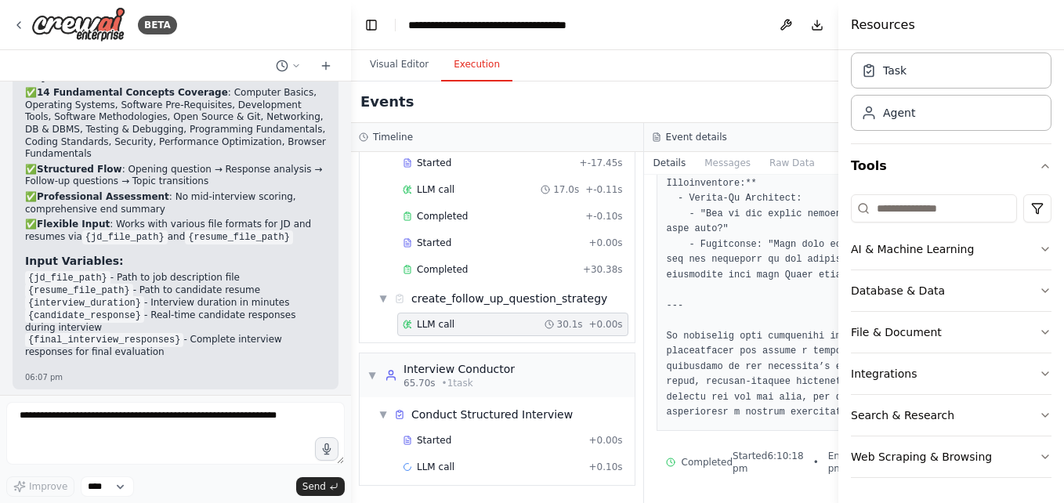
scroll to position [3092, 0]
click at [447, 434] on div "Started" at bounding box center [493, 440] width 180 height 13
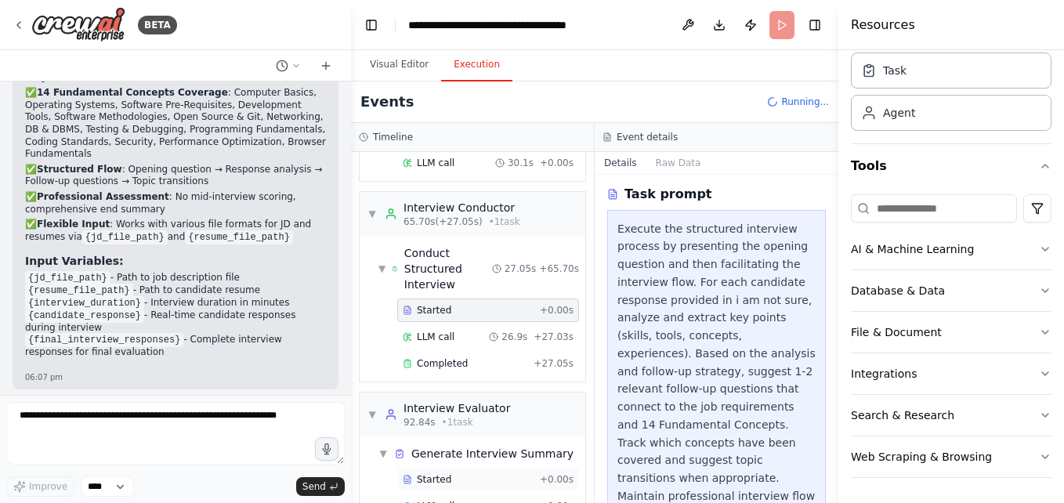
scroll to position [701, 0]
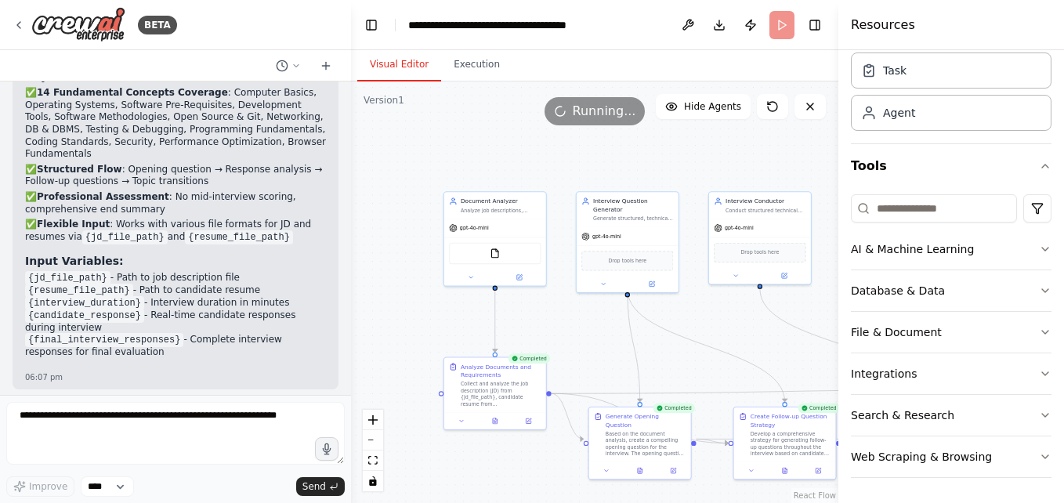
click at [392, 65] on button "Visual Editor" at bounding box center [399, 65] width 84 height 33
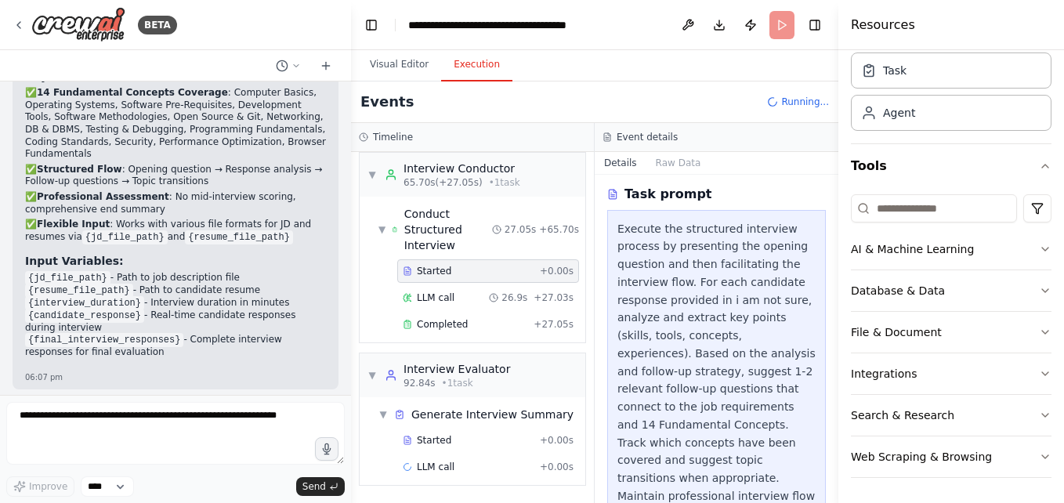
click at [473, 68] on button "Execution" at bounding box center [476, 65] width 71 height 33
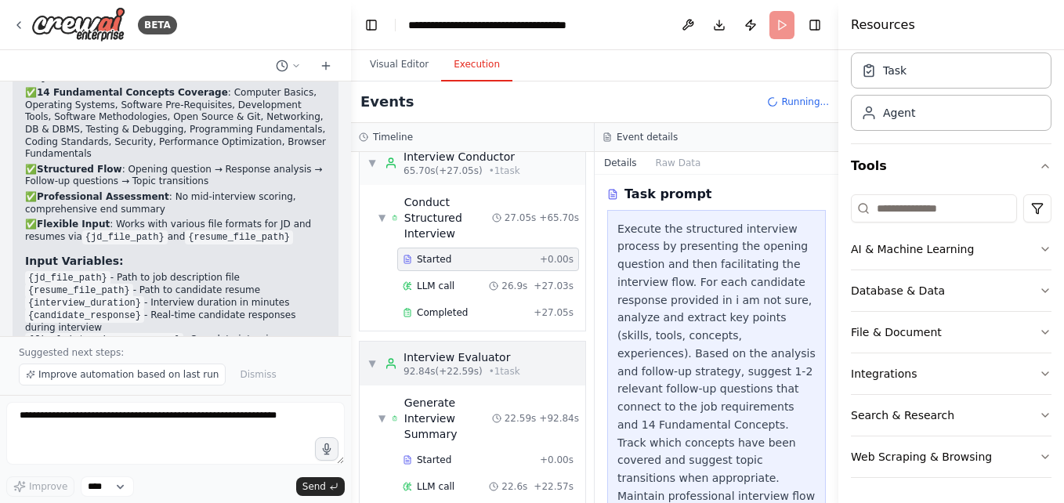
scroll to position [759, 0]
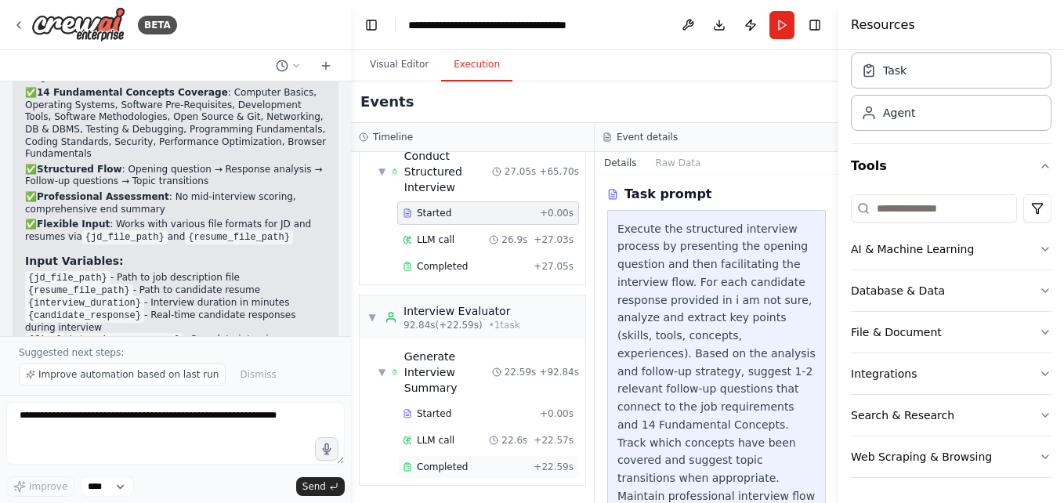
click at [471, 461] on div "Completed" at bounding box center [465, 467] width 125 height 13
